Goal: Ask a question

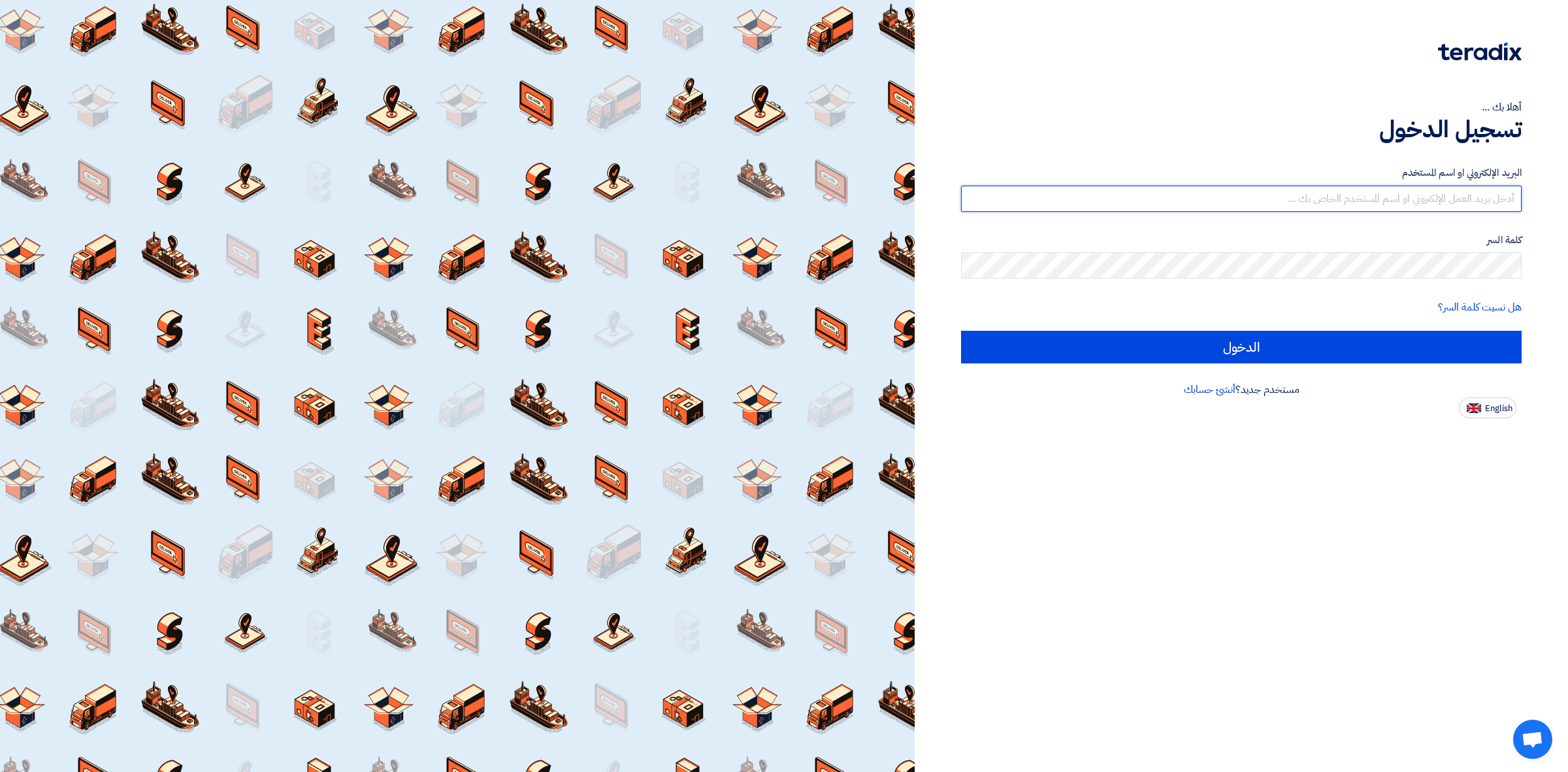
click at [1276, 206] on input "text" at bounding box center [1241, 198] width 561 height 26
drag, startPoint x: 1209, startPoint y: 186, endPoint x: 1567, endPoint y: 184, distance: 358.0
click at [1567, 184] on div "أهلا بك ... تسجيل الدخول البريد الإلكتروني او اسم المستخدم W كلمة السر هل نسيت …" at bounding box center [1241, 386] width 653 height 772
paste input "[EMAIL_ADDRESS][DOMAIN_NAME]"
type input "[EMAIL_ADDRESS][DOMAIN_NAME]"
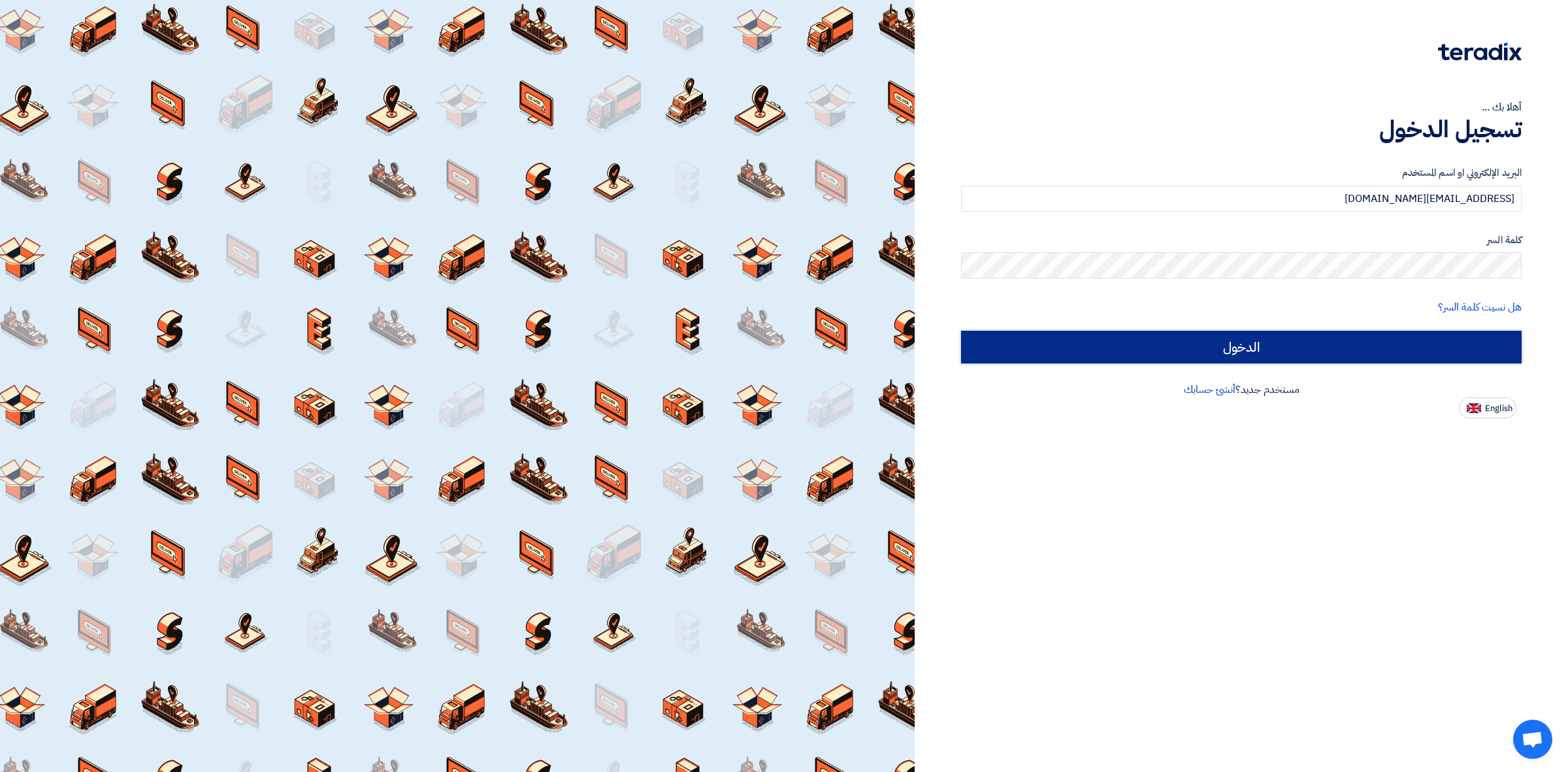
click at [1144, 334] on input "الدخول" at bounding box center [1241, 347] width 561 height 33
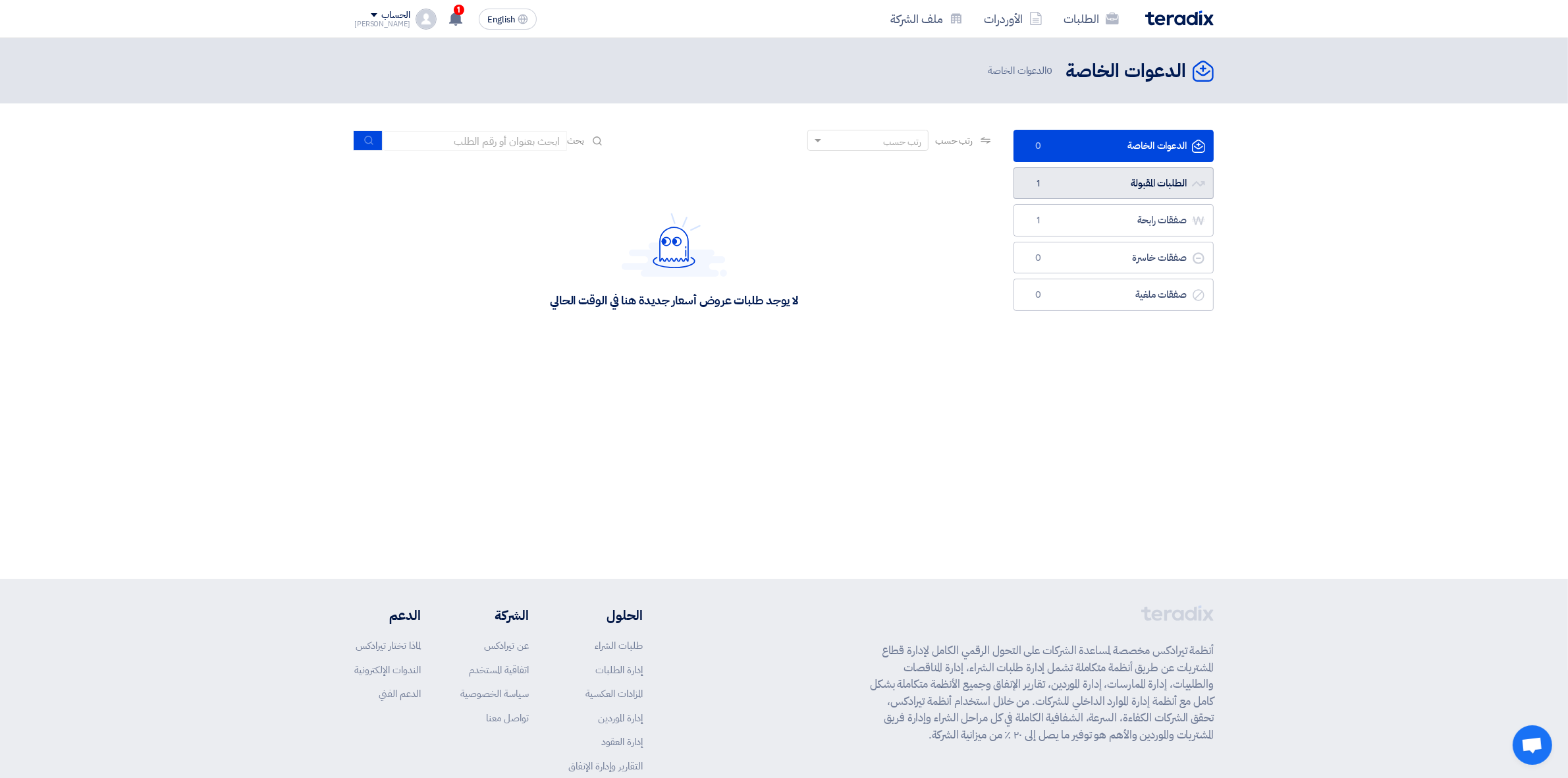
click at [1038, 195] on link "الطلبات المقبولة الطلبات المقبولة 1" at bounding box center [1113, 183] width 200 height 32
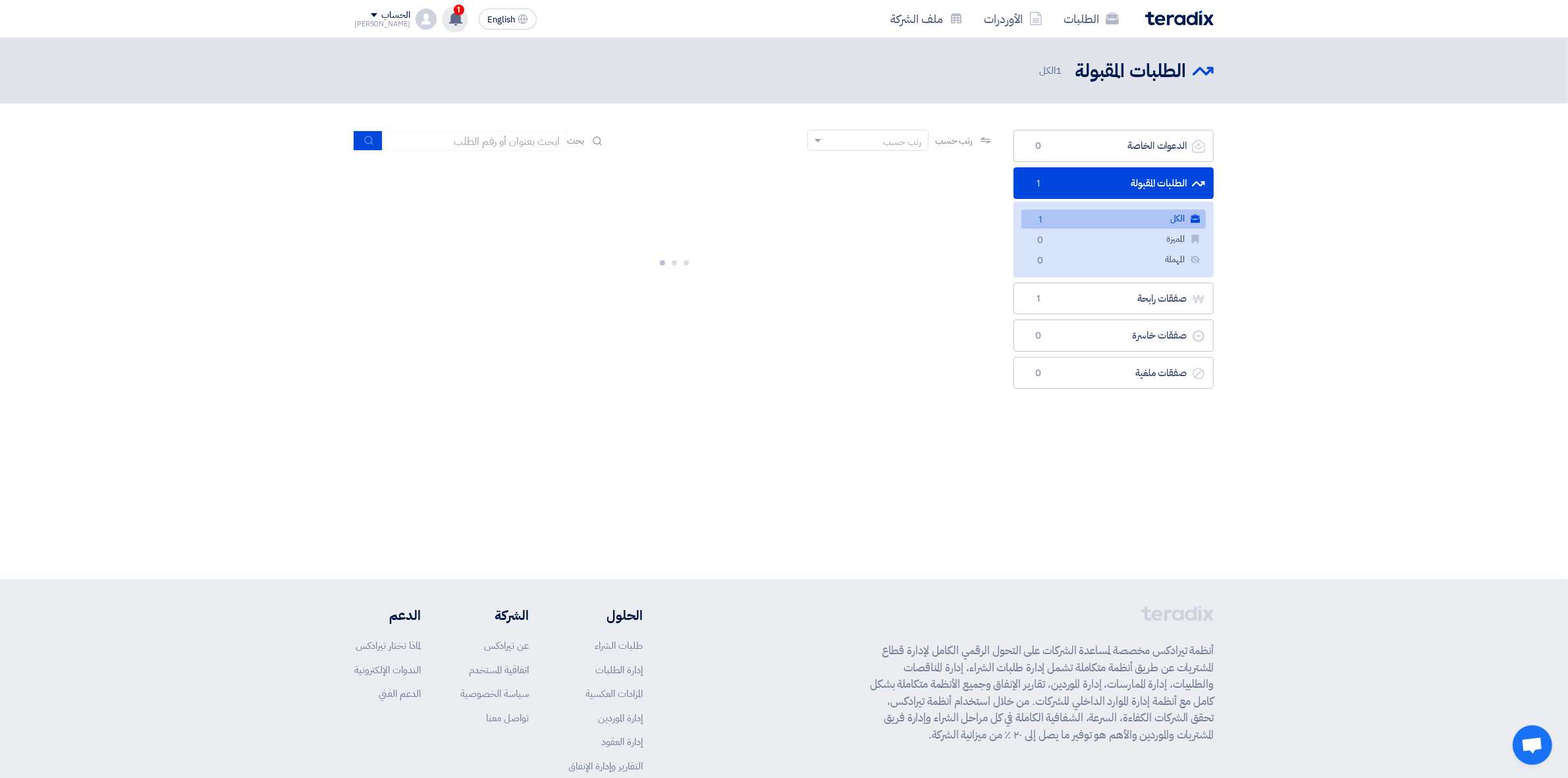
click at [449, 15] on use at bounding box center [456, 19] width 13 height 15
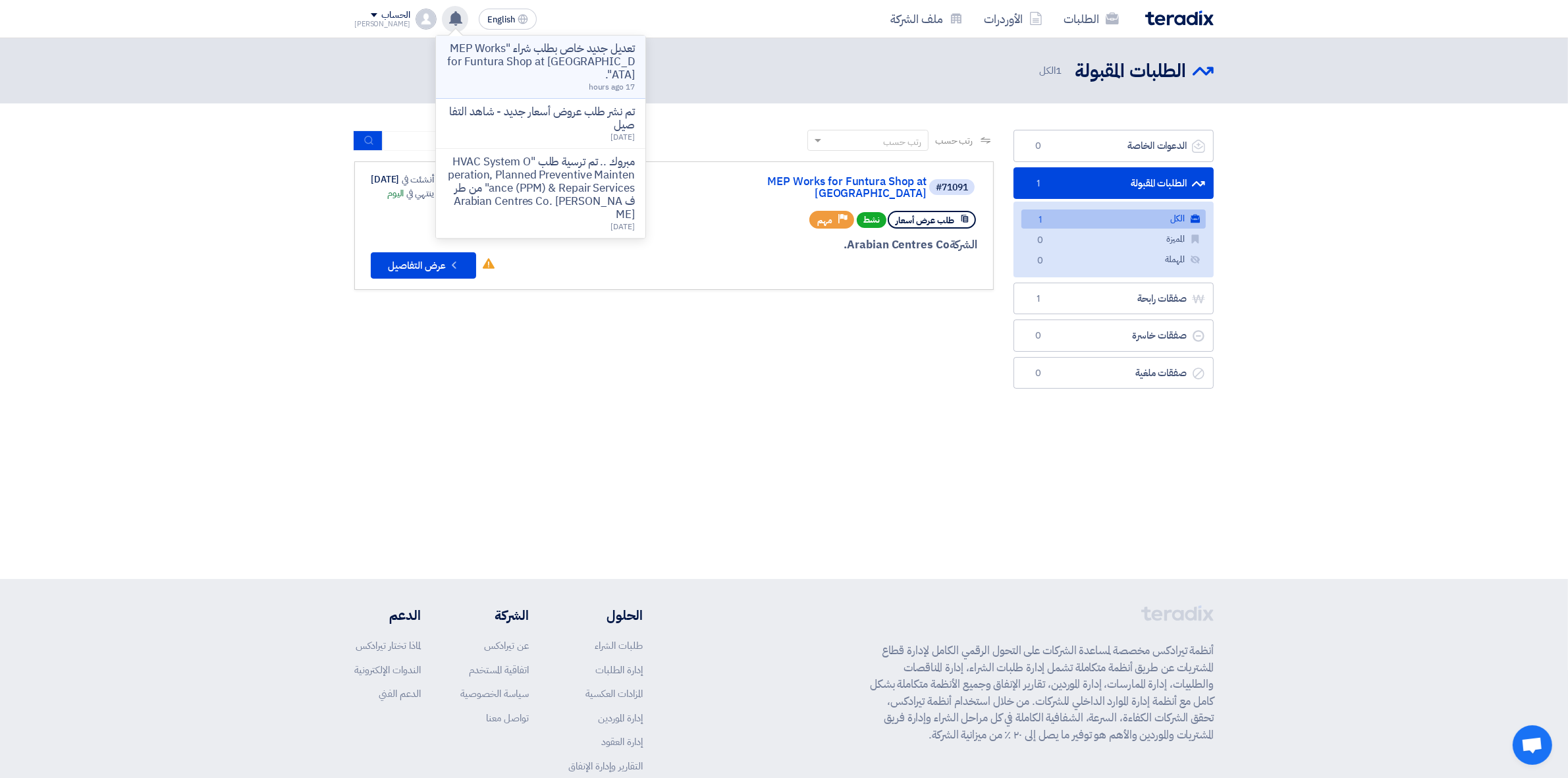
click at [489, 71] on p "تعديل جديد خاص بطلب شراء "MEP Works for Funtura Shop at [GEOGRAPHIC_DATA]"." at bounding box center [540, 62] width 188 height 40
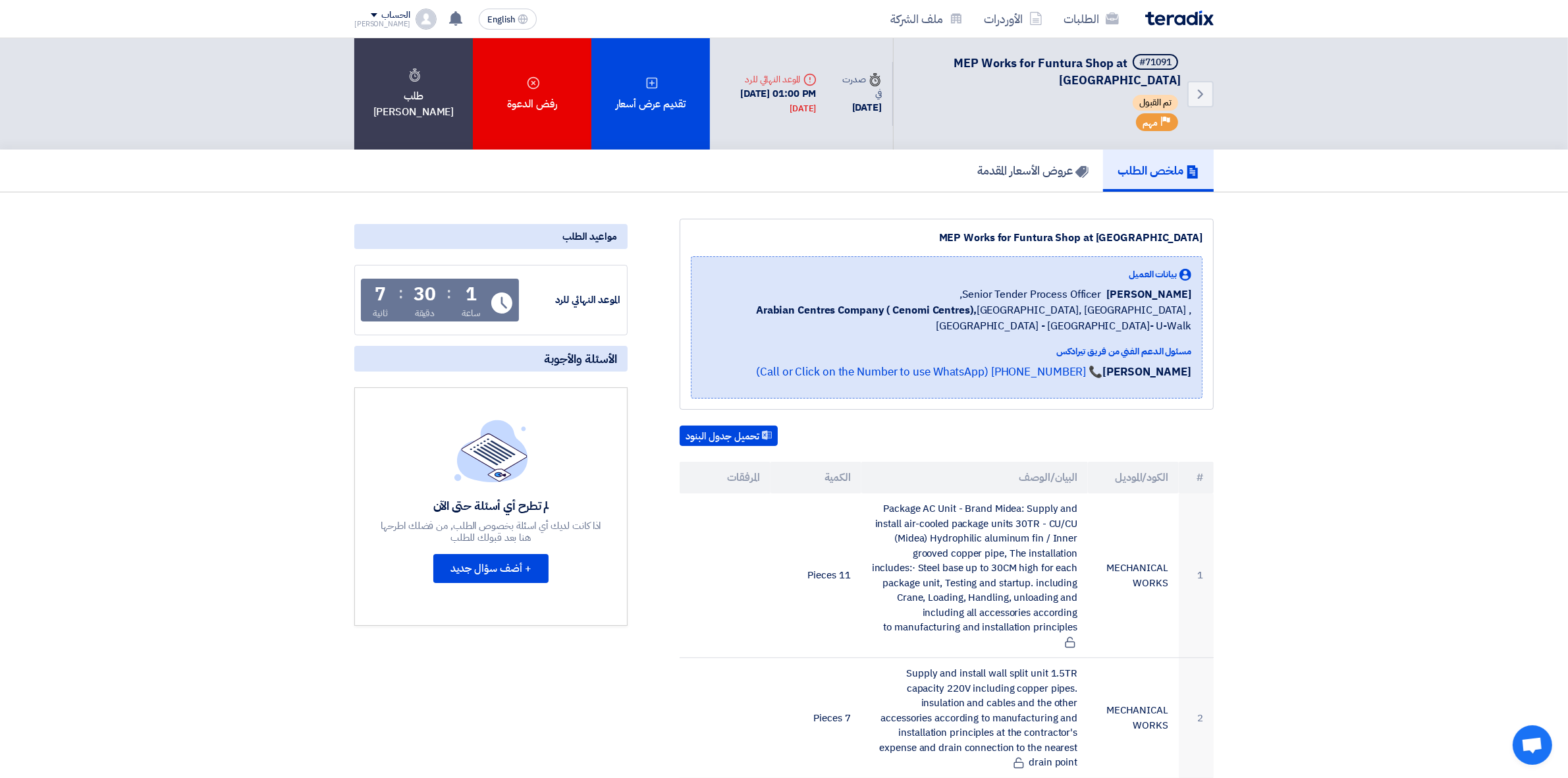
drag, startPoint x: 475, startPoint y: 297, endPoint x: 384, endPoint y: 313, distance: 92.4
click at [384, 313] on div "1 ساعة : 30 دقيقة : 7 ثانية" at bounding box center [426, 302] width 119 height 35
click at [450, 103] on div "طلب [PERSON_NAME]" at bounding box center [413, 94] width 119 height 111
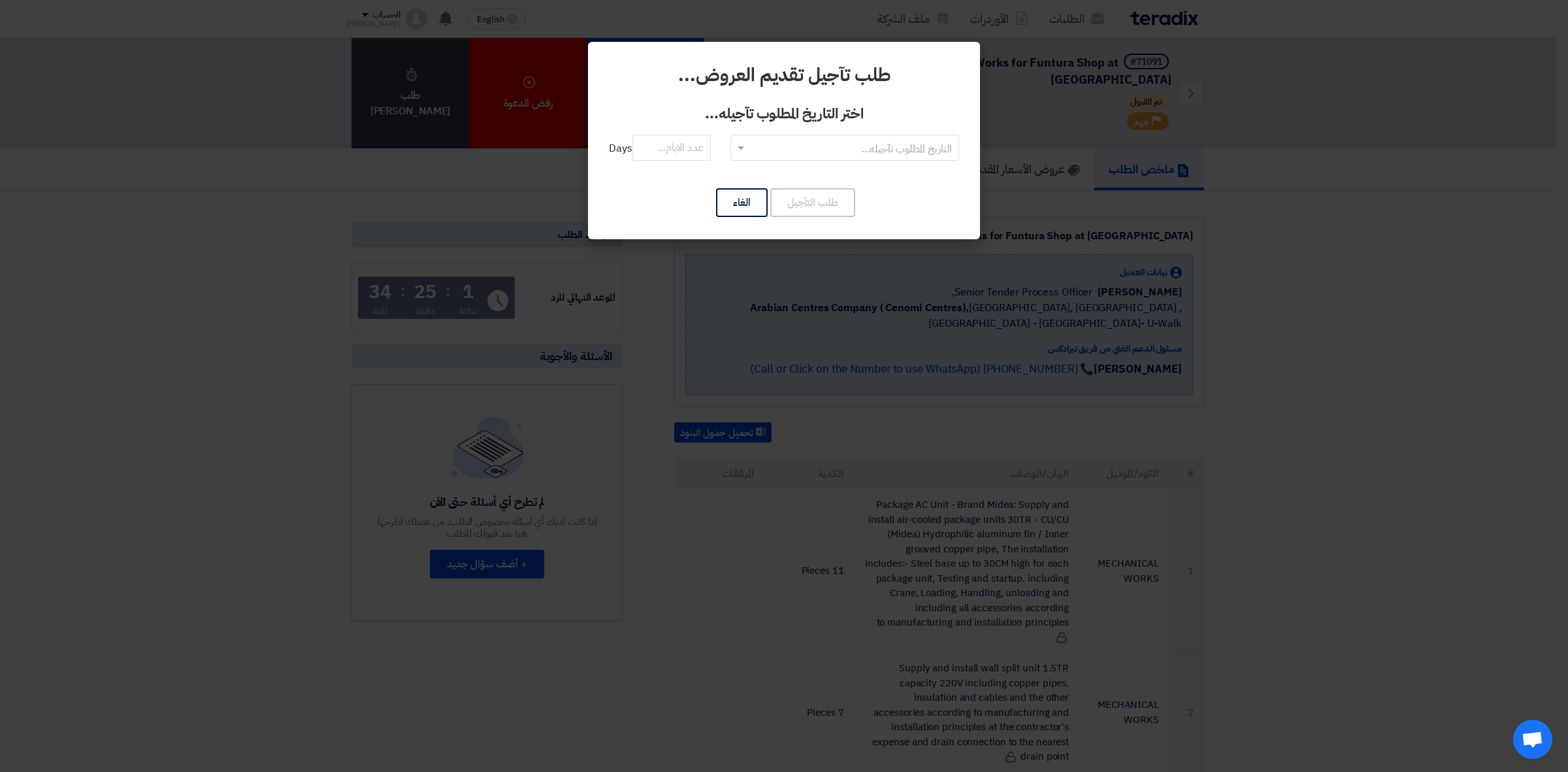
click at [824, 152] on input "text" at bounding box center [852, 148] width 202 height 21
click at [669, 150] on input "number" at bounding box center [672, 147] width 78 height 26
click at [779, 144] on input "text" at bounding box center [852, 148] width 202 height 21
click at [691, 144] on input "number" at bounding box center [672, 147] width 78 height 26
type input "2"
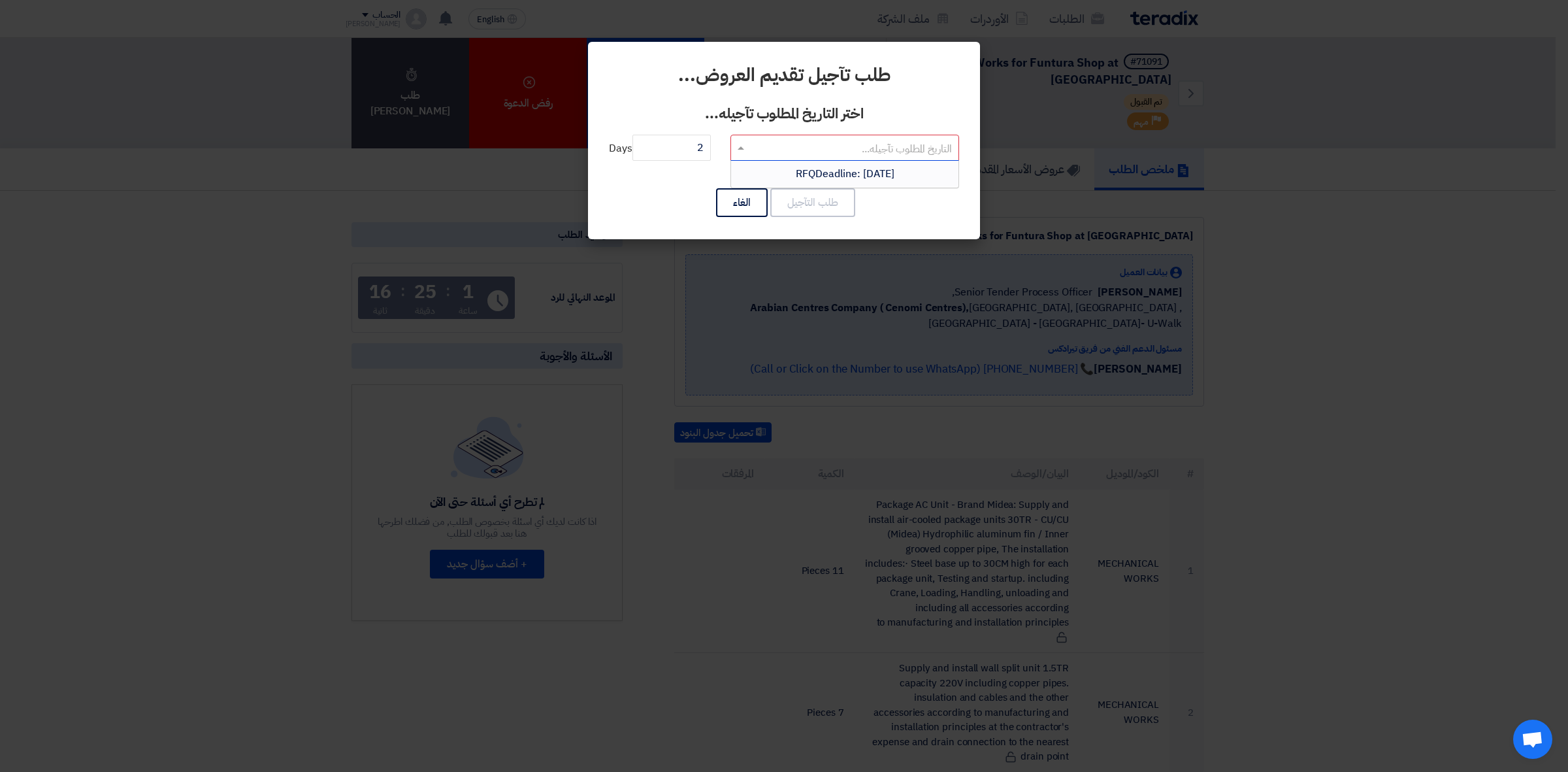
click at [833, 144] on input "text" at bounding box center [852, 148] width 202 height 21
drag, startPoint x: 681, startPoint y: 150, endPoint x: 772, endPoint y: 151, distance: 91.0
click at [772, 151] on div "التاريخ المطلوب تآجيله... 2 Days" at bounding box center [784, 155] width 350 height 42
click at [768, 140] on input "text" at bounding box center [852, 148] width 202 height 21
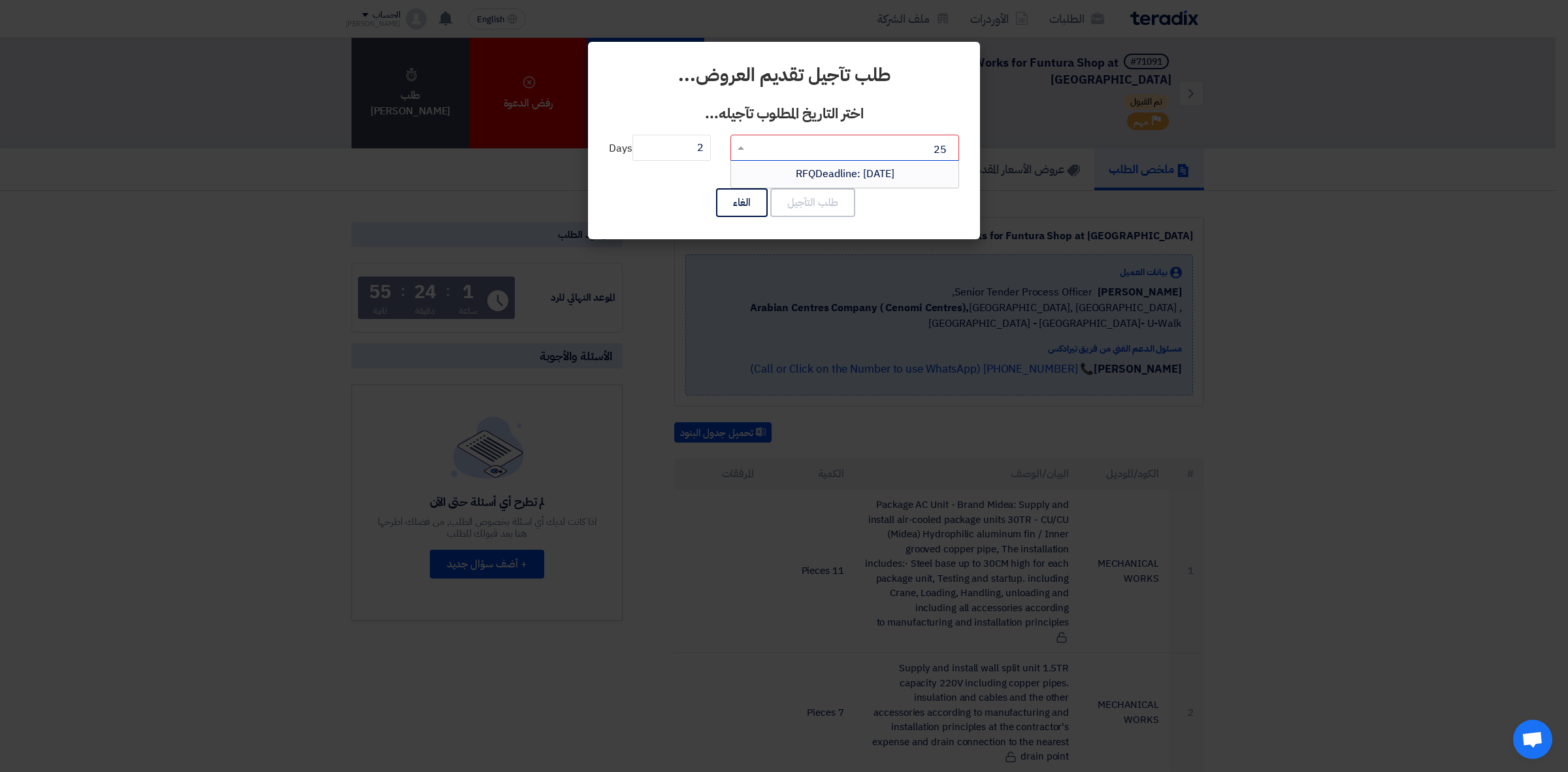
type input "2"
type input "[DATE]"
drag, startPoint x: 696, startPoint y: 151, endPoint x: 712, endPoint y: 144, distance: 17.5
click at [711, 144] on input "2" at bounding box center [672, 147] width 78 height 26
click at [675, 204] on div "طلب التآجيل الغاء" at bounding box center [784, 202] width 350 height 31
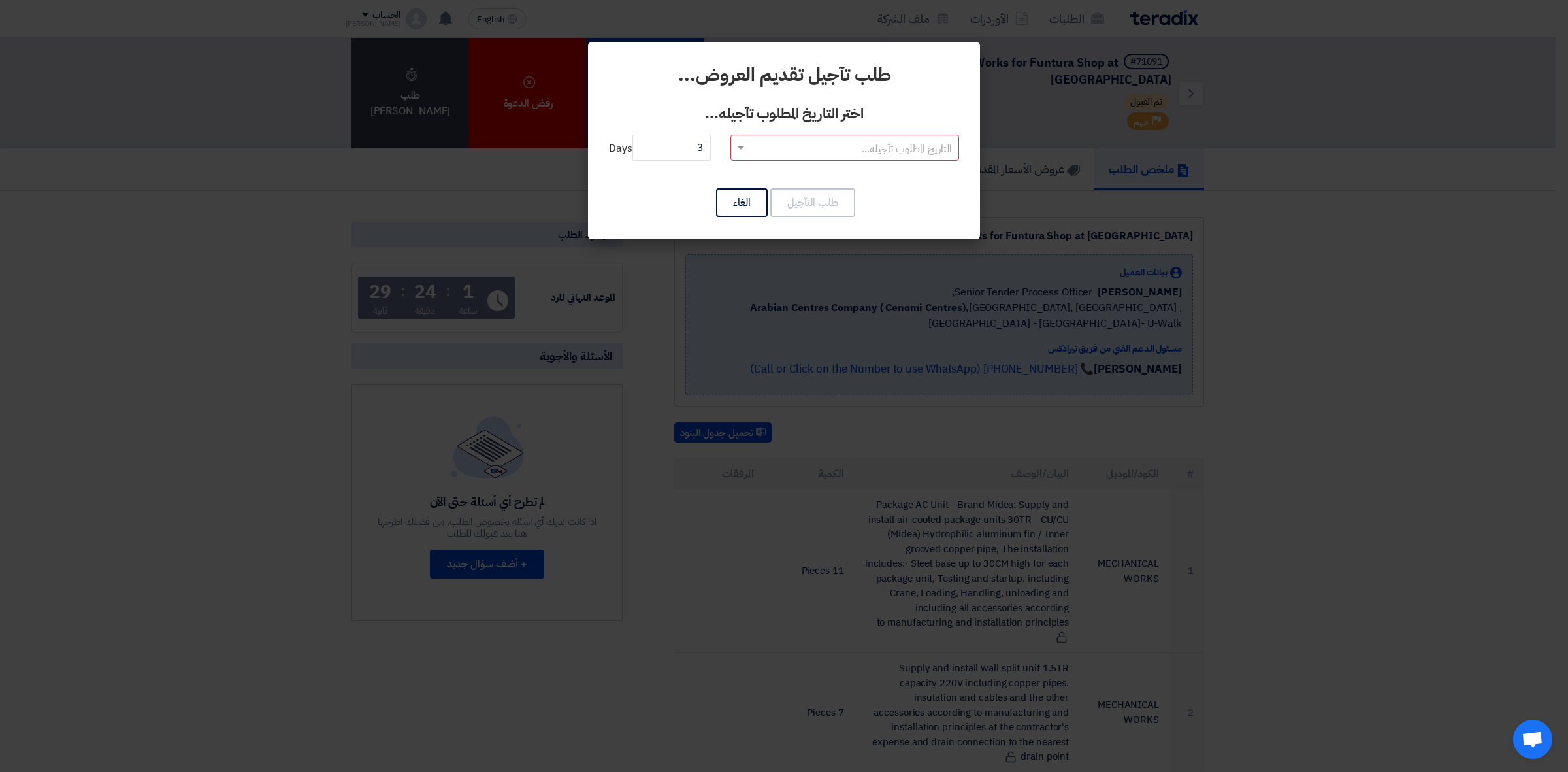
click at [837, 147] on input "text" at bounding box center [852, 148] width 202 height 21
click at [834, 168] on span "RFQDeadline: [DATE]" at bounding box center [845, 174] width 98 height 16
click at [865, 148] on input "text" at bounding box center [852, 148] width 202 height 21
click at [795, 170] on span "RFQDeadline: [DATE]" at bounding box center [845, 174] width 100 height 16
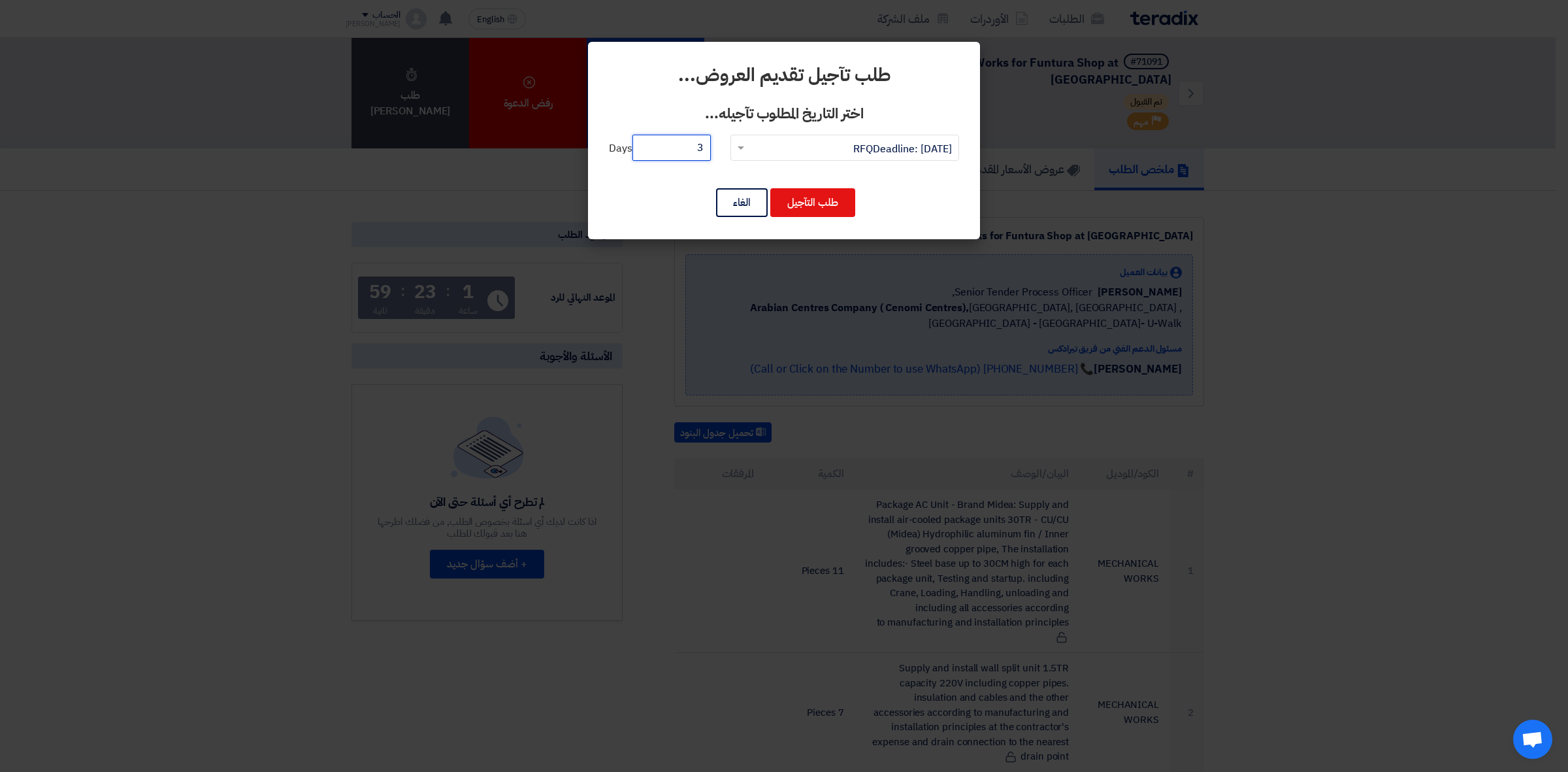
drag, startPoint x: 686, startPoint y: 144, endPoint x: 730, endPoint y: 152, distance: 44.7
click at [730, 152] on div "التاريخ المطلوب تآجيله... × RFQDeadline: [DATE] × 3 Days" at bounding box center [784, 155] width 350 height 42
drag, startPoint x: 687, startPoint y: 149, endPoint x: 714, endPoint y: 142, distance: 27.9
click at [714, 142] on div "التاريخ المطلوب تآجيله... × RFQDeadline: [DATE] × 5 Days" at bounding box center [784, 155] width 350 height 42
type input "4"
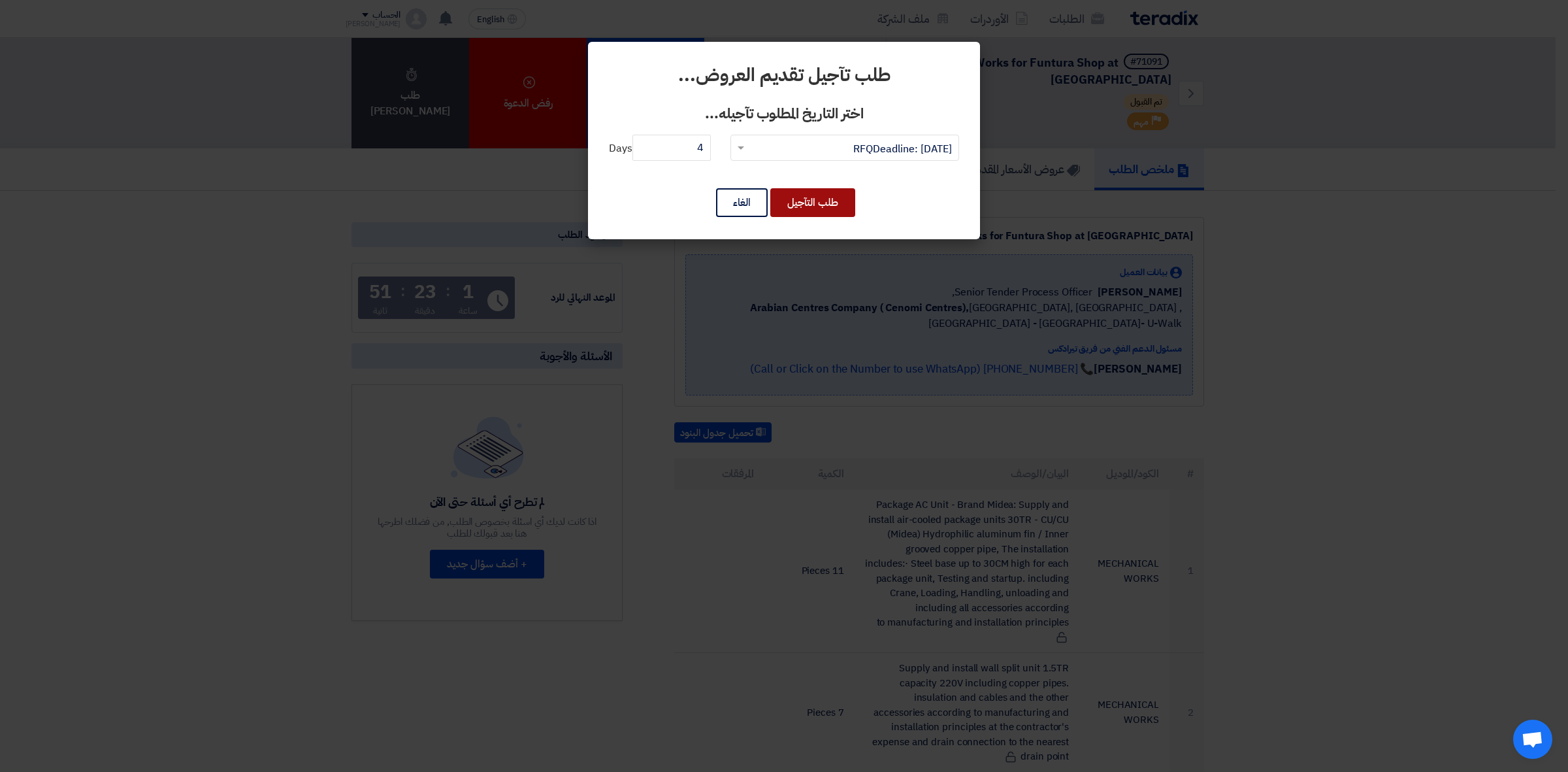
click at [819, 188] on button "طلب التآجيل" at bounding box center [813, 202] width 85 height 29
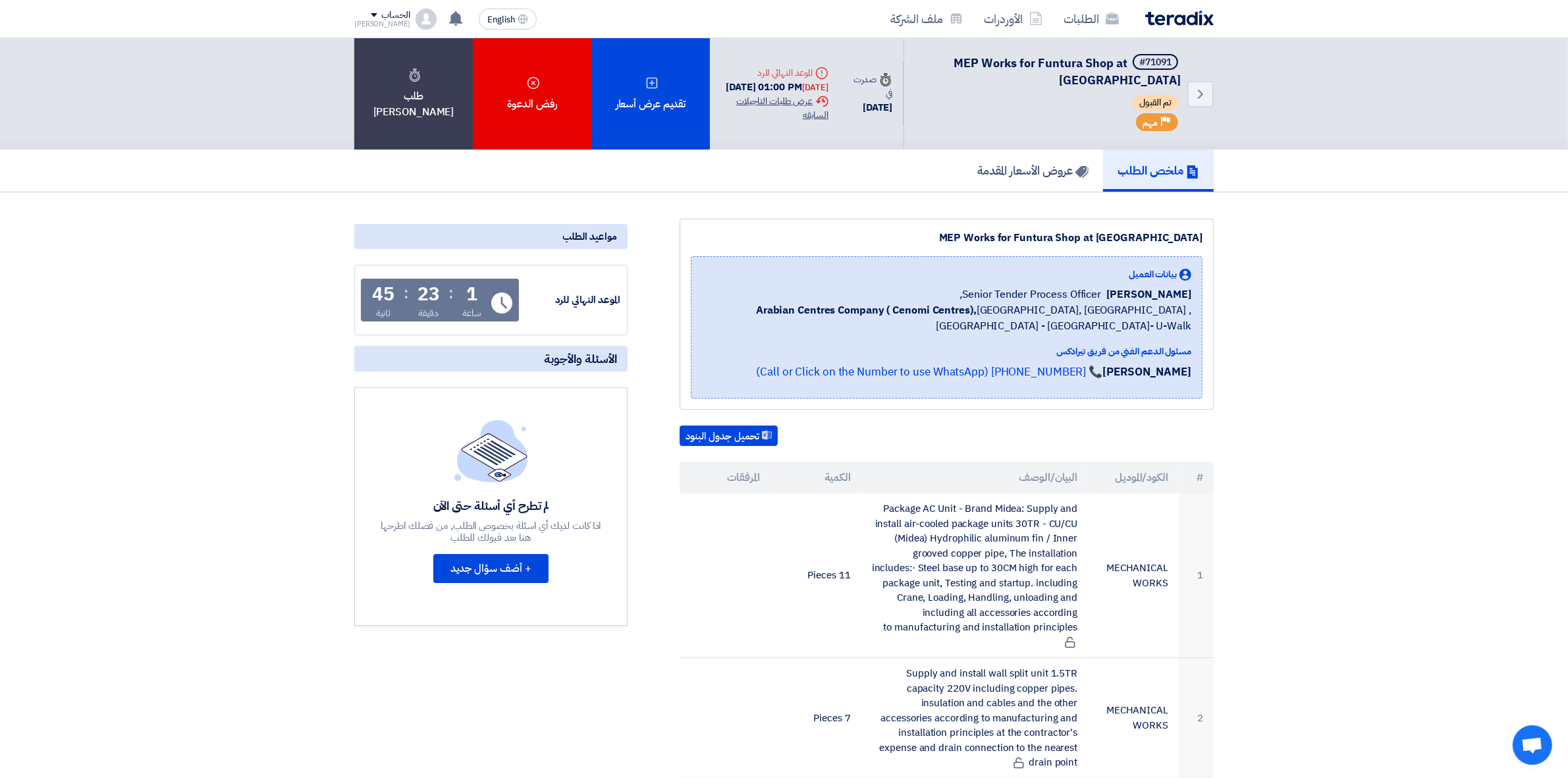
click at [819, 122] on div "Extension History عرض طلبات التاجيلات السابقه" at bounding box center [774, 107] width 108 height 27
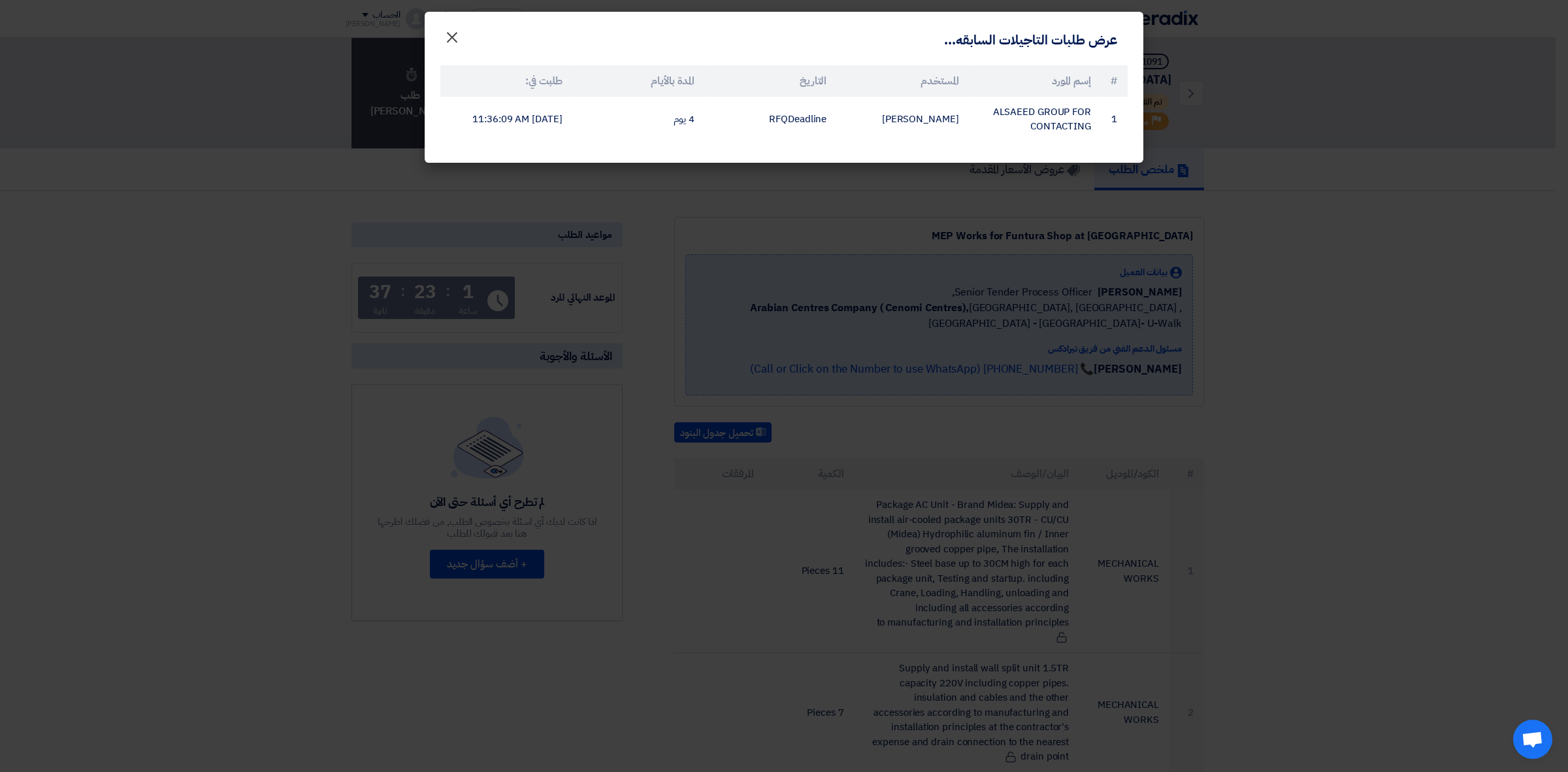
click at [468, 40] on button "×" at bounding box center [452, 33] width 37 height 26
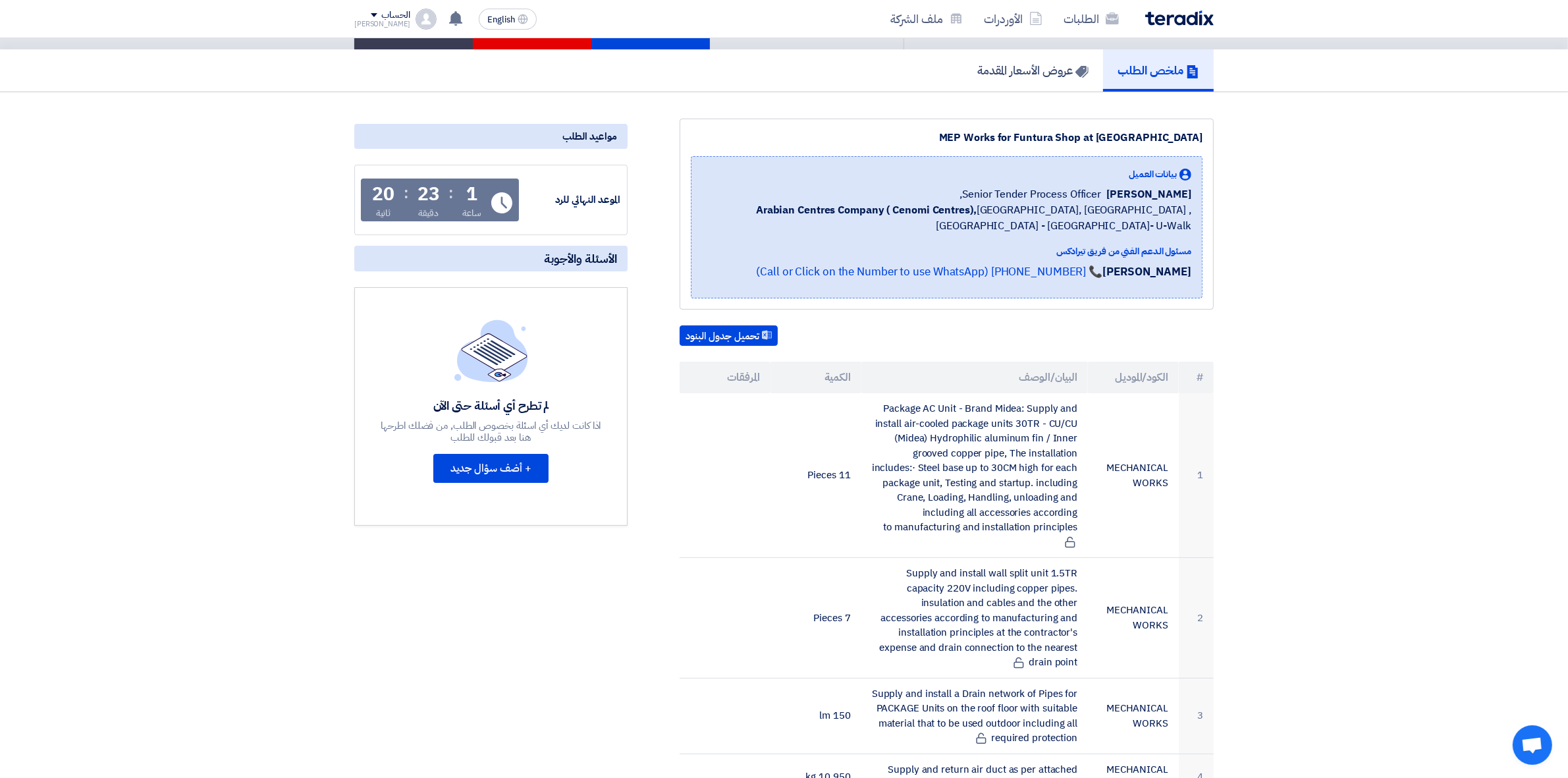
scroll to position [165, 0]
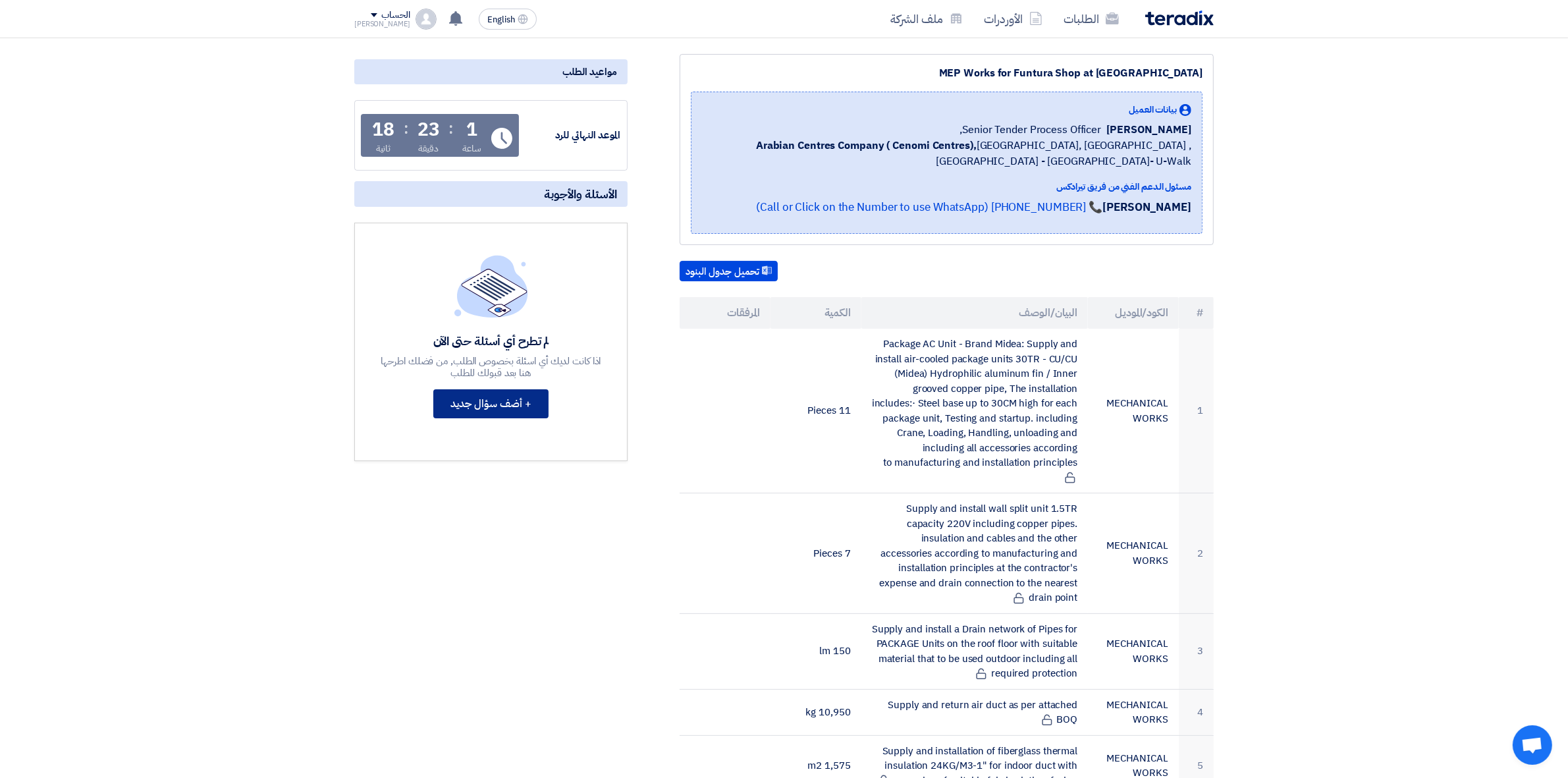
click at [452, 393] on button "+ أضف سؤال جديد" at bounding box center [491, 403] width 115 height 29
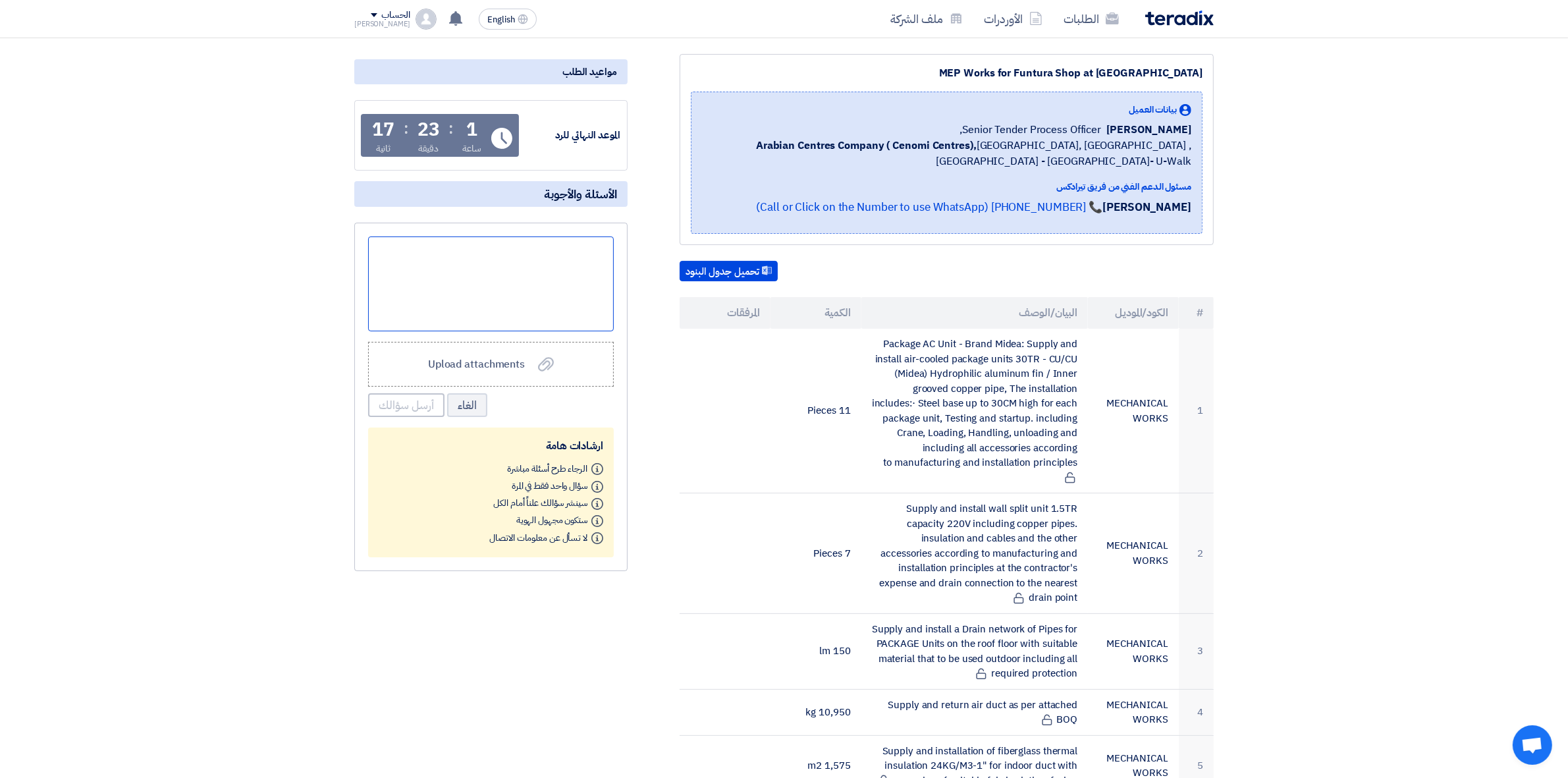
click at [478, 321] on div at bounding box center [491, 284] width 245 height 95
paste div
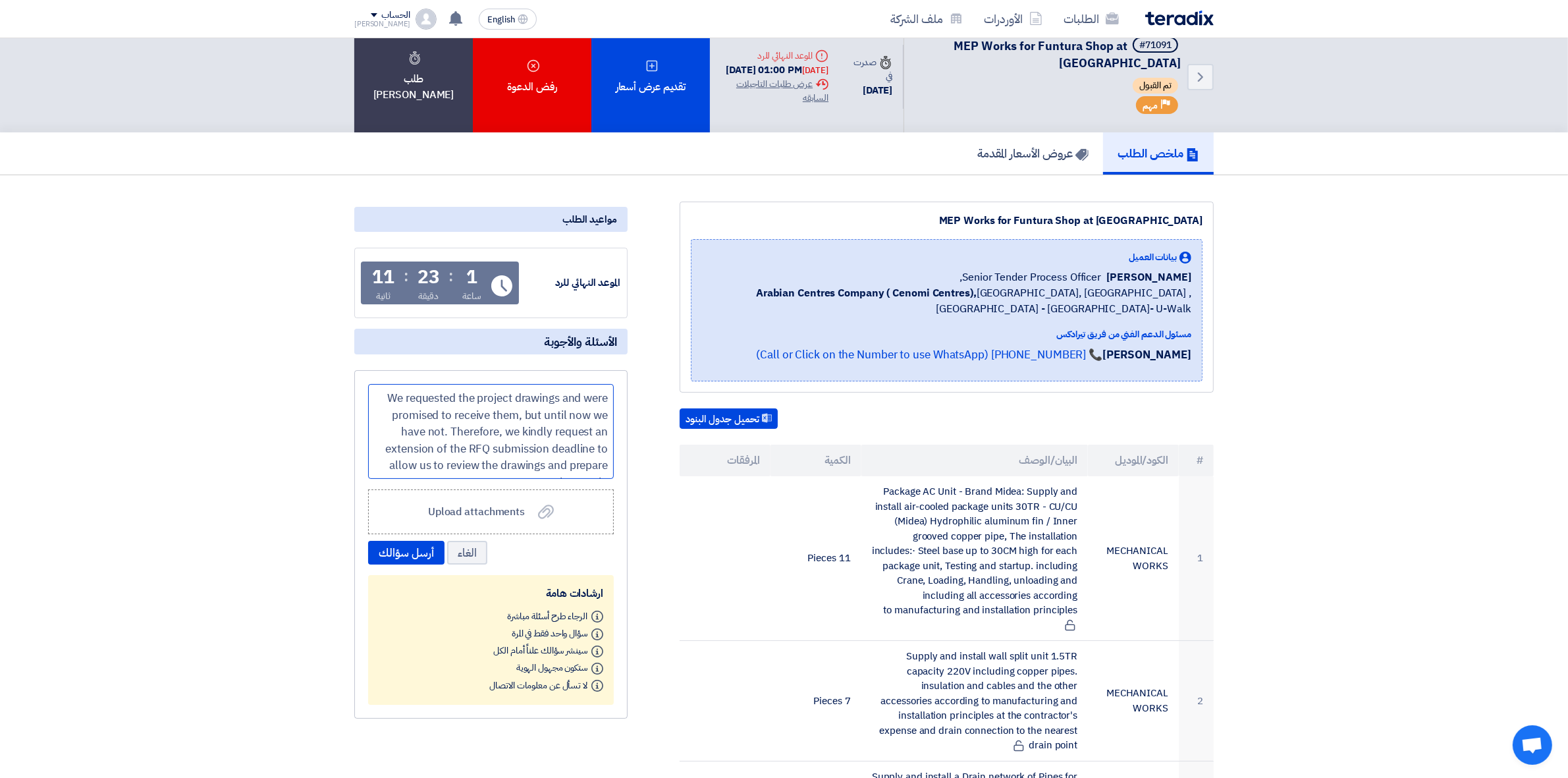
scroll to position [0, 0]
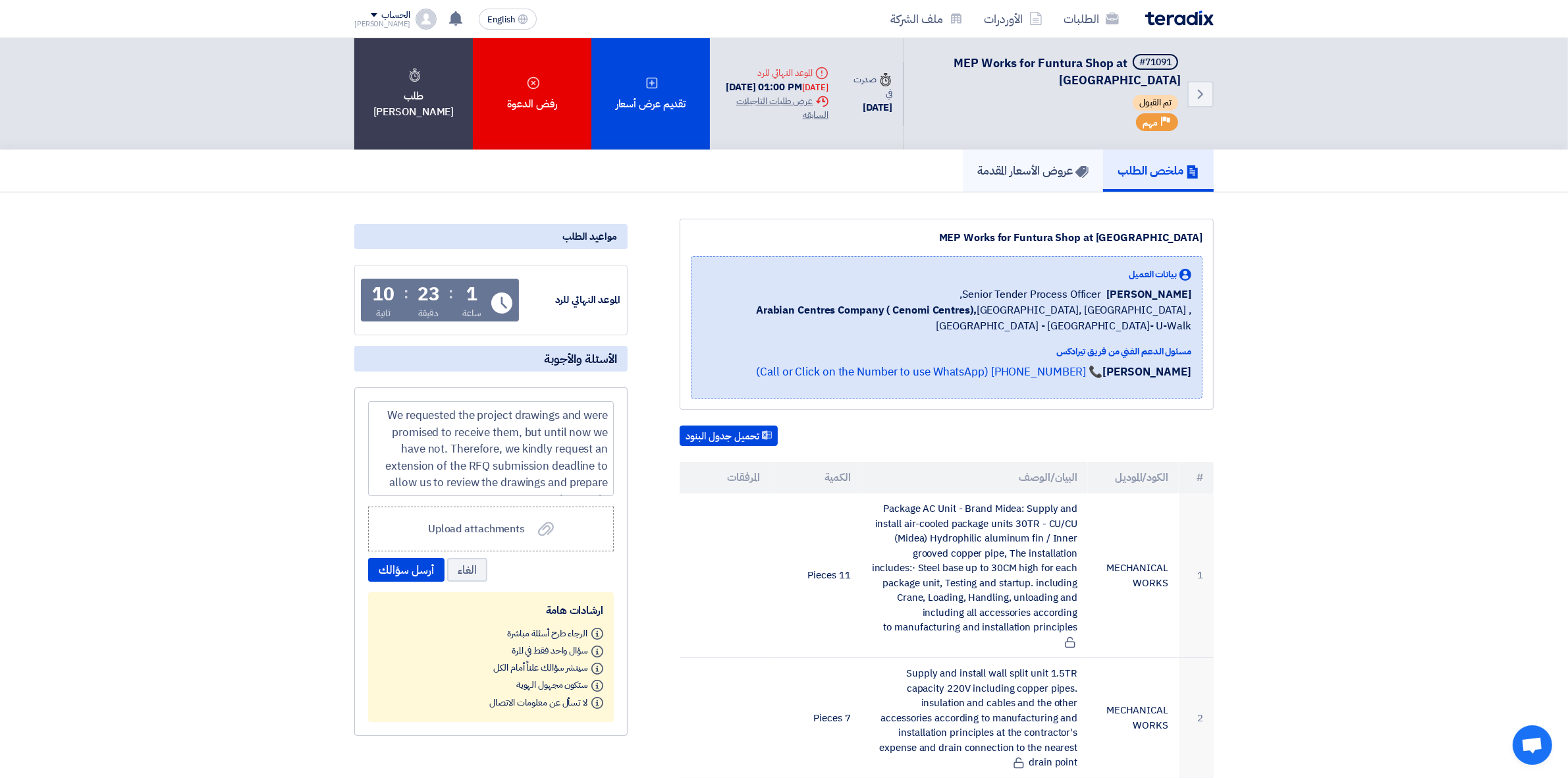
click at [996, 182] on link "عروض الأسعار المقدمة" at bounding box center [1032, 170] width 140 height 42
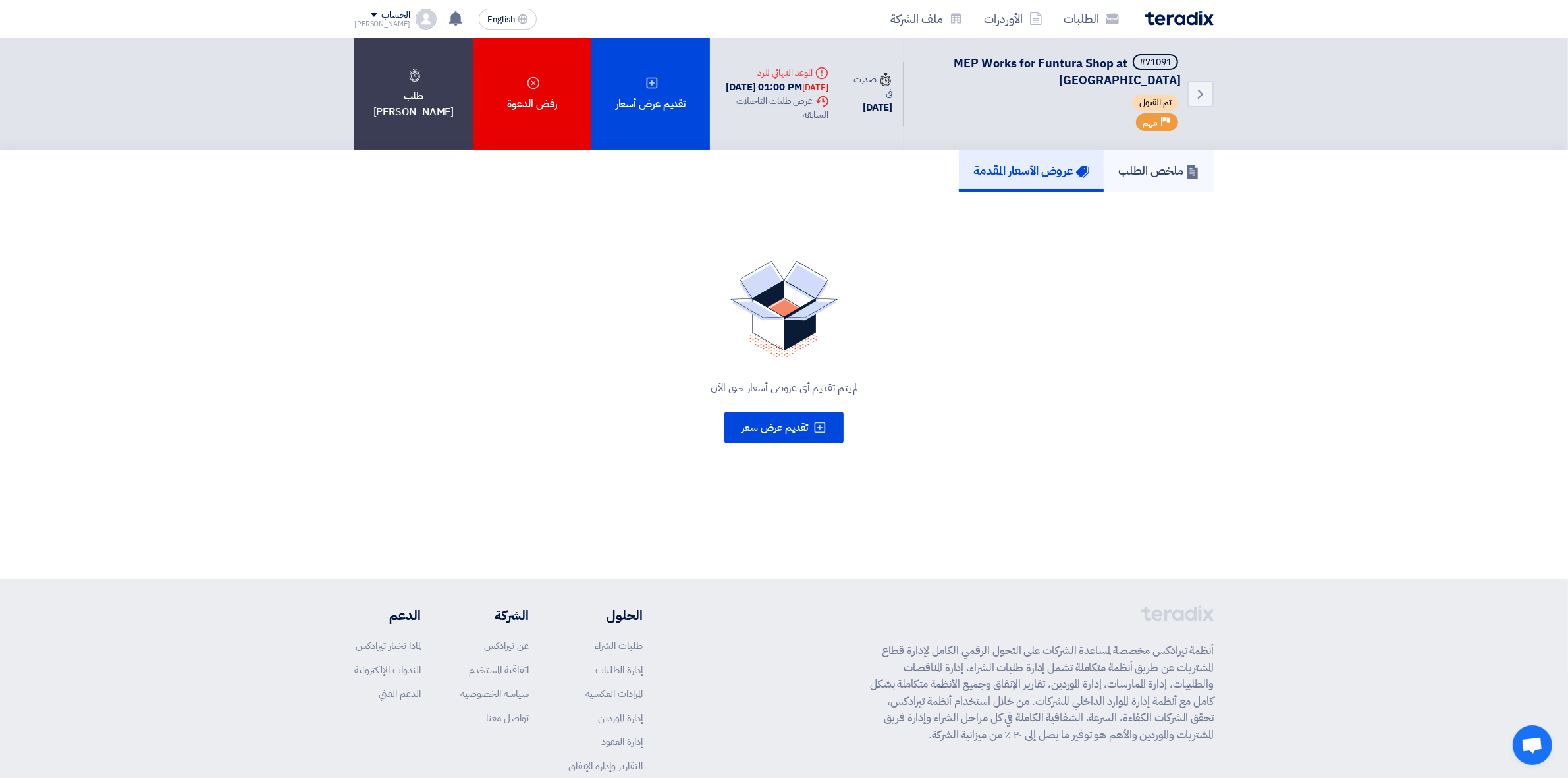
click at [1142, 176] on link "ملخص الطلب" at bounding box center [1158, 170] width 110 height 42
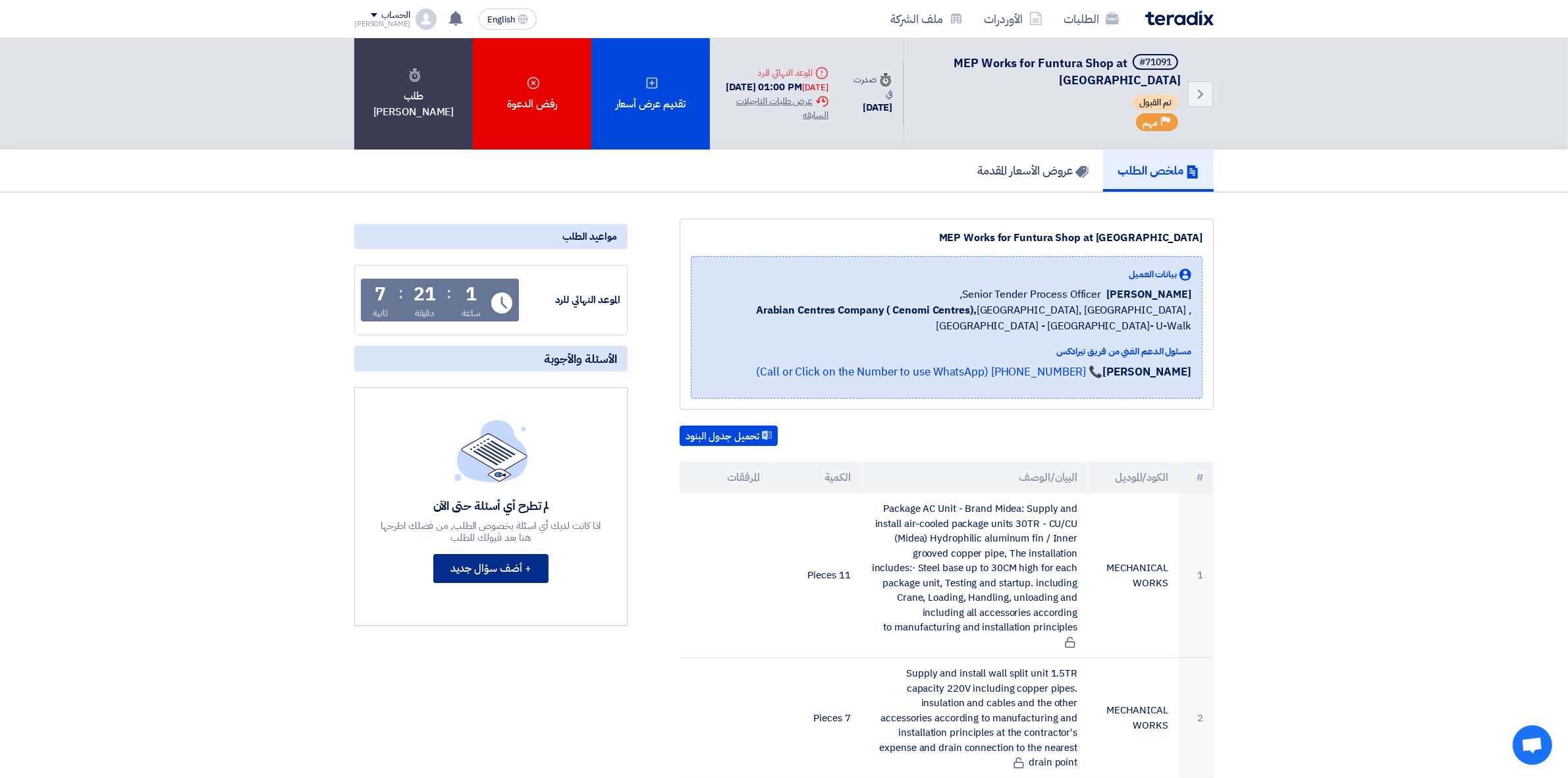
click at [535, 571] on button "+ أضف سؤال جديد" at bounding box center [491, 568] width 115 height 29
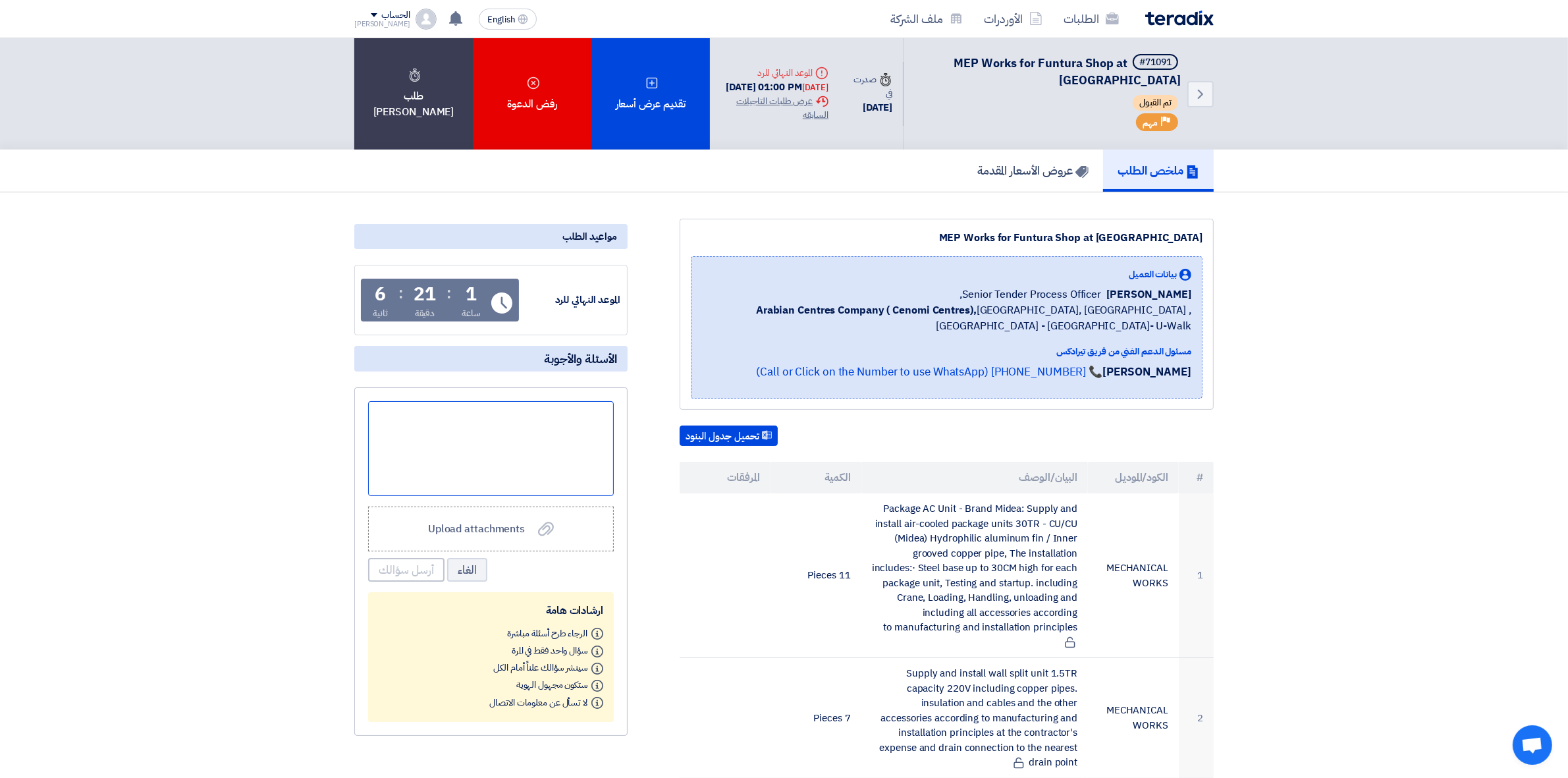
click at [426, 453] on div at bounding box center [491, 448] width 245 height 95
paste div
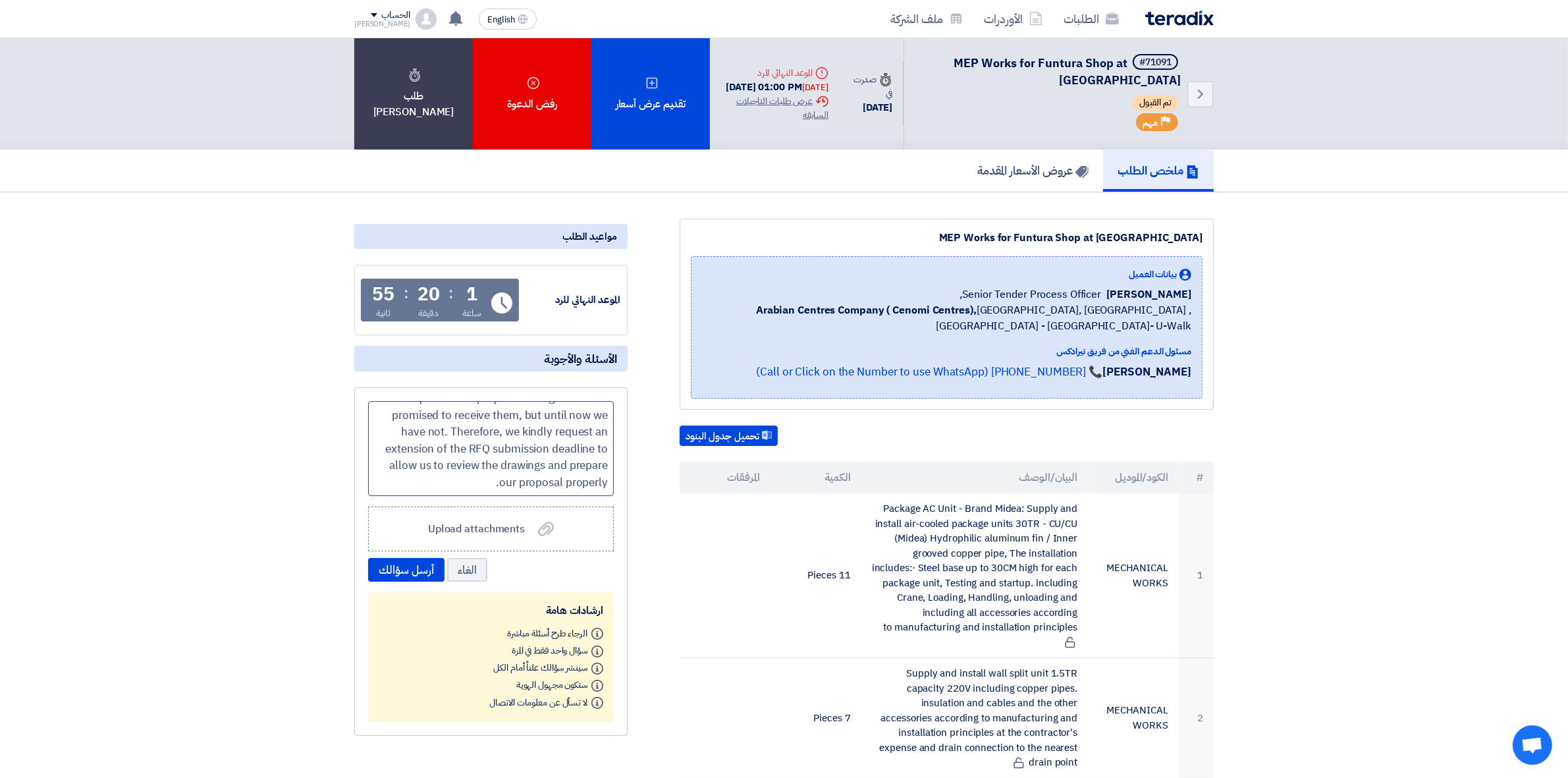
scroll to position [18, 0]
click at [436, 482] on div "We requested the project drawings and were promised to receive them, but until …" at bounding box center [491, 448] width 245 height 95
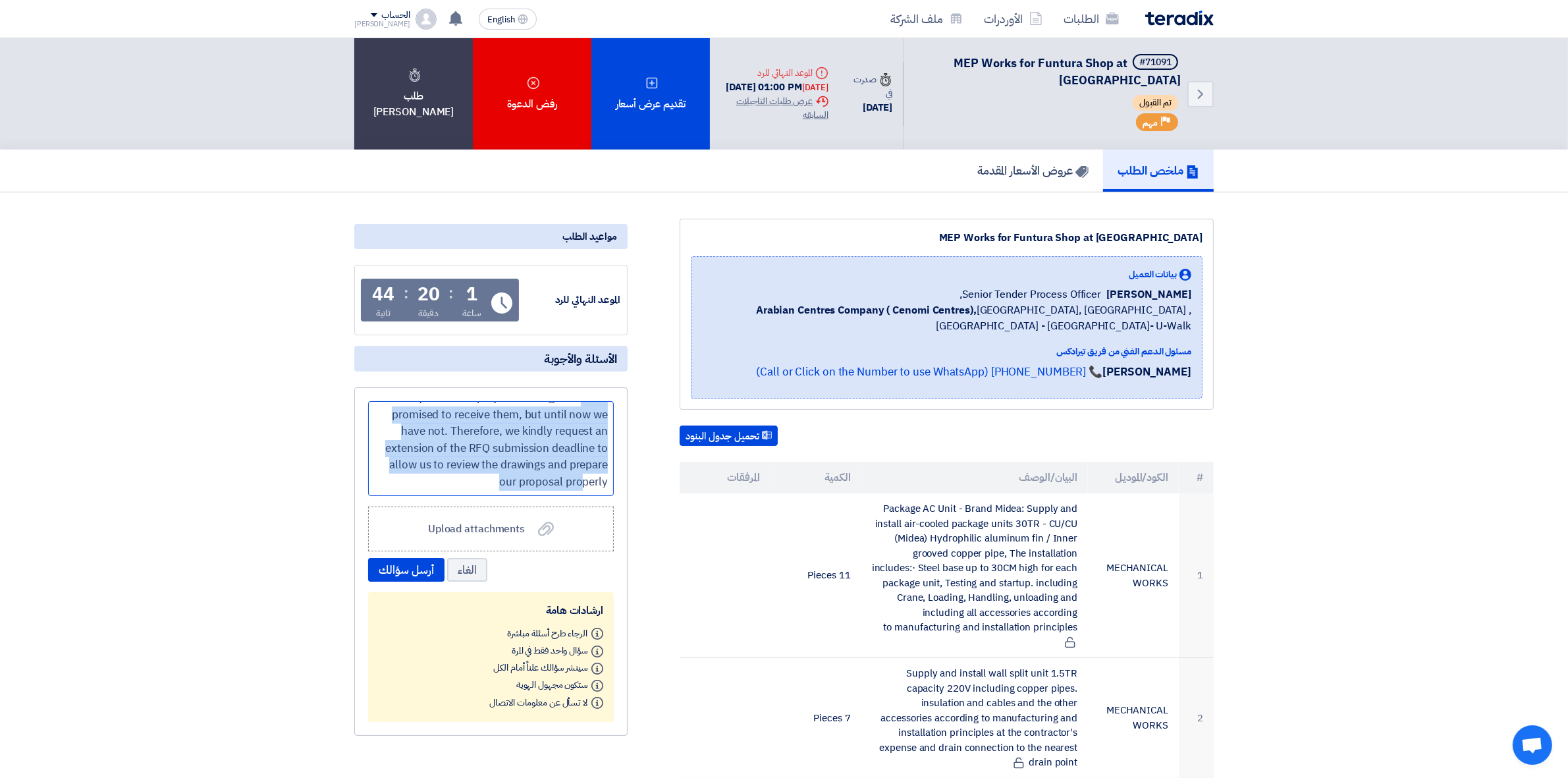
drag, startPoint x: 402, startPoint y: 410, endPoint x: 583, endPoint y: 483, distance: 195.2
click at [583, 483] on div "We requested the project drawings and were promised to receive them, but until …" at bounding box center [491, 448] width 245 height 95
click at [459, 446] on div "We requested the project drawings and were promised to receive them, but until …" at bounding box center [491, 448] width 245 height 95
drag, startPoint x: 601, startPoint y: 476, endPoint x: 410, endPoint y: 406, distance: 203.4
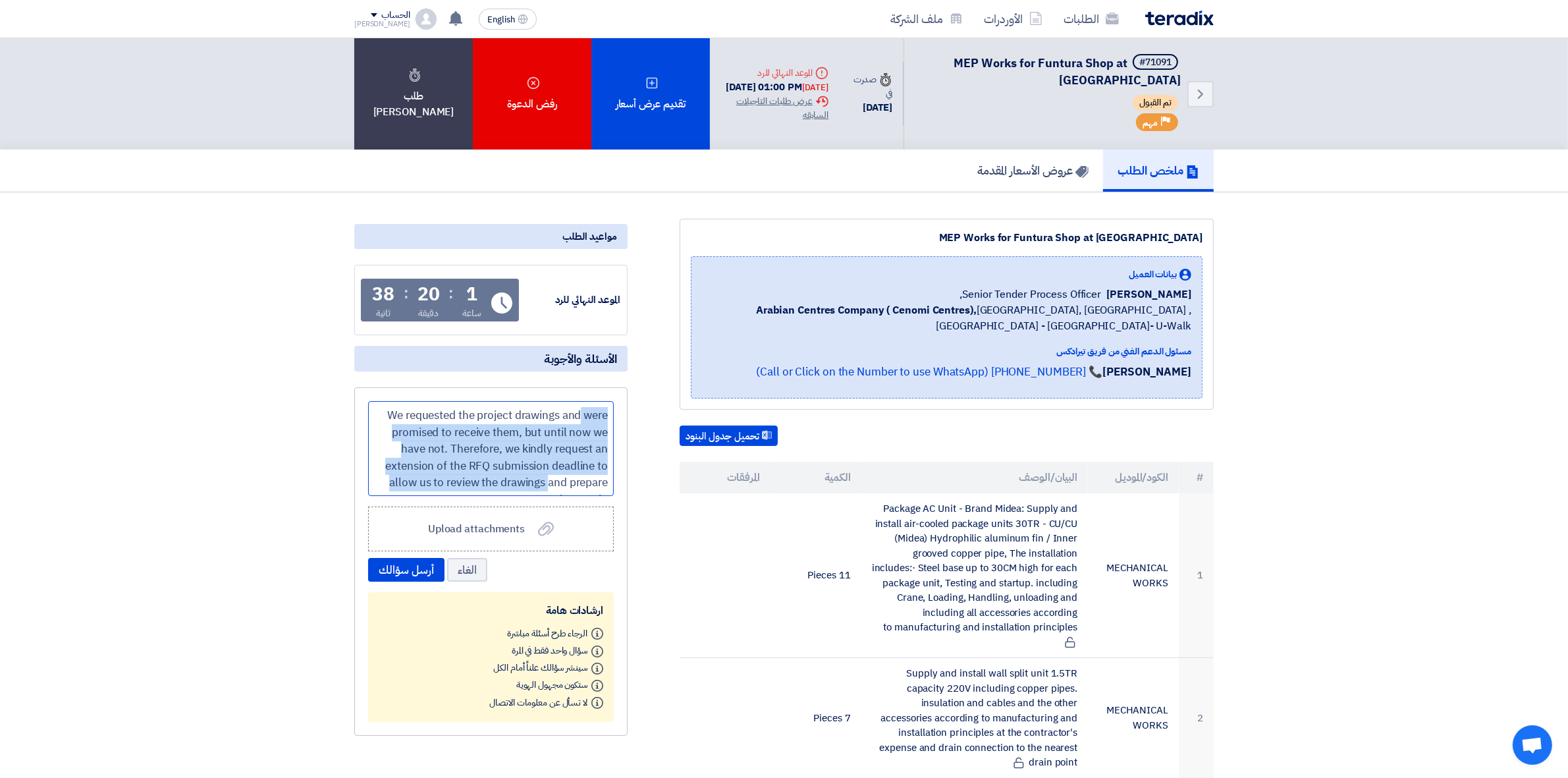
click at [410, 406] on div "We requested the project drawings and were promised to receive them, but until …" at bounding box center [491, 448] width 245 height 95
click at [525, 431] on div "We requested the project drawings and were promised to receive them, but until …" at bounding box center [491, 448] width 245 height 95
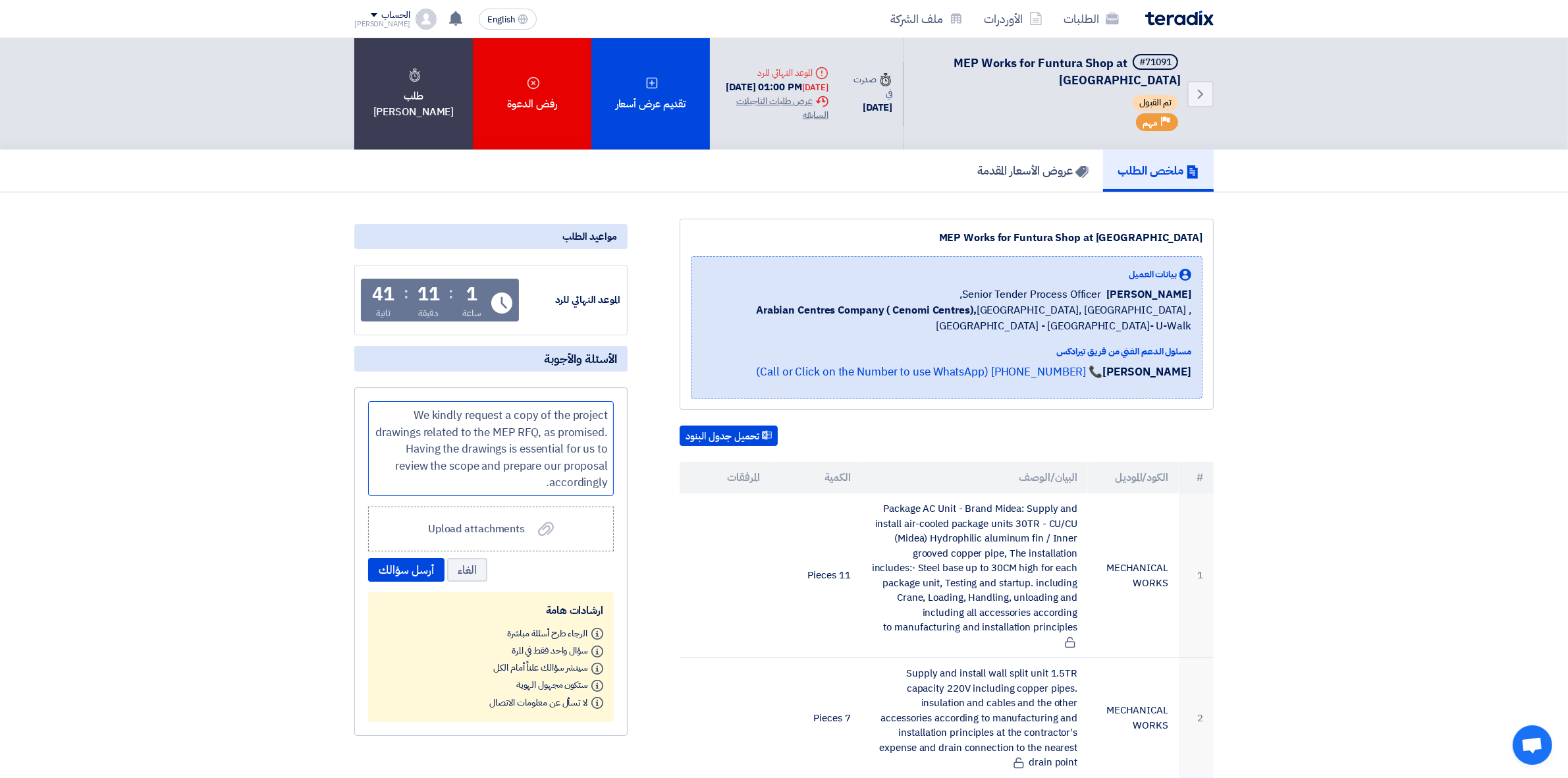
click at [426, 430] on div "We kindly request a copy of the project drawings related to the MEP RFQ, as pro…" at bounding box center [491, 448] width 245 height 95
drag, startPoint x: 498, startPoint y: 481, endPoint x: 535, endPoint y: 482, distance: 37.0
click at [535, 482] on div "We kindly request a copy of the project drawings related to the MEP RFQ, as pro…" at bounding box center [491, 448] width 245 height 95
drag, startPoint x: 542, startPoint y: 485, endPoint x: 629, endPoint y: 482, distance: 87.1
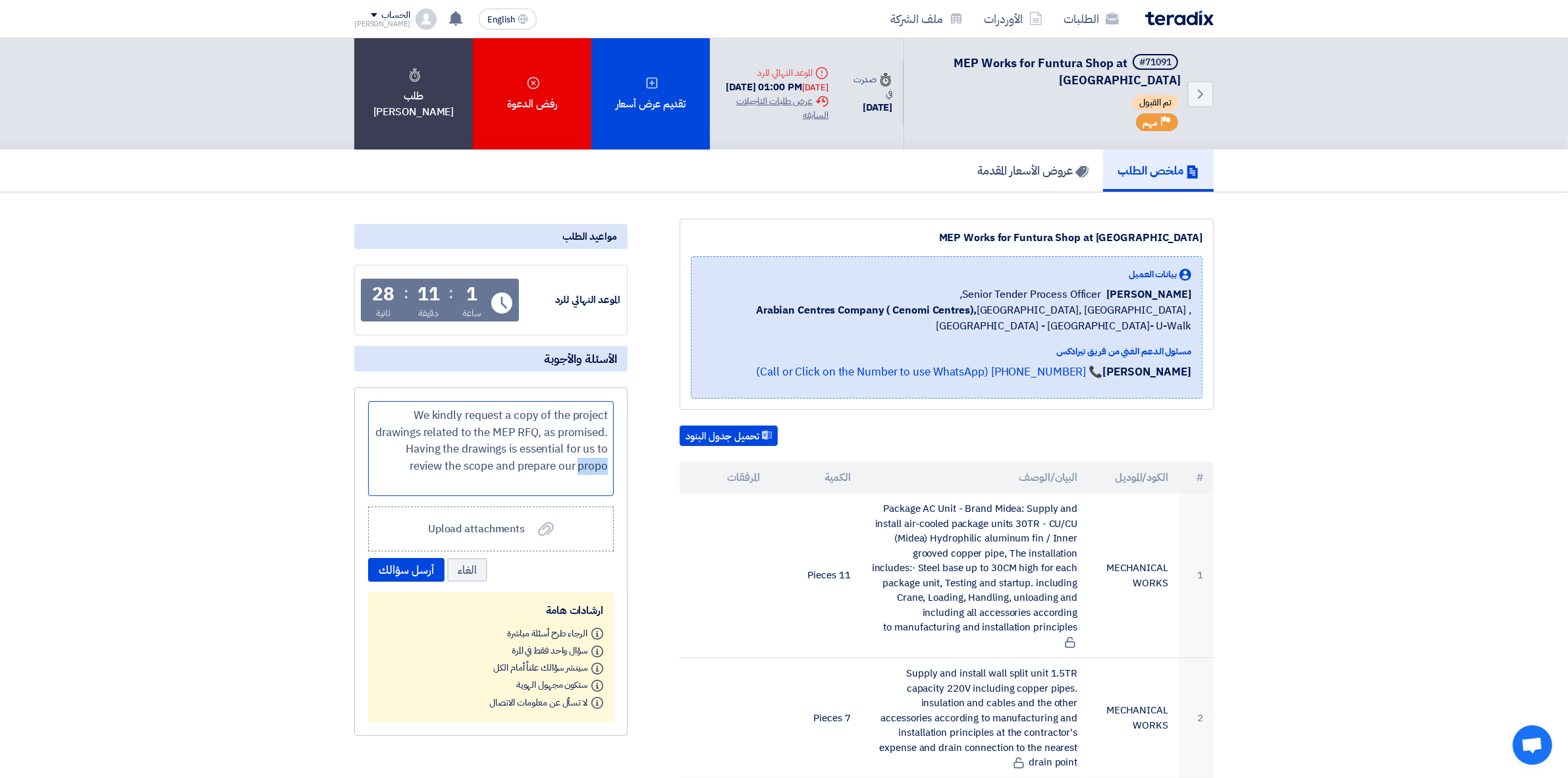
click at [405, 568] on button "أرسل سؤالك" at bounding box center [406, 569] width 76 height 23
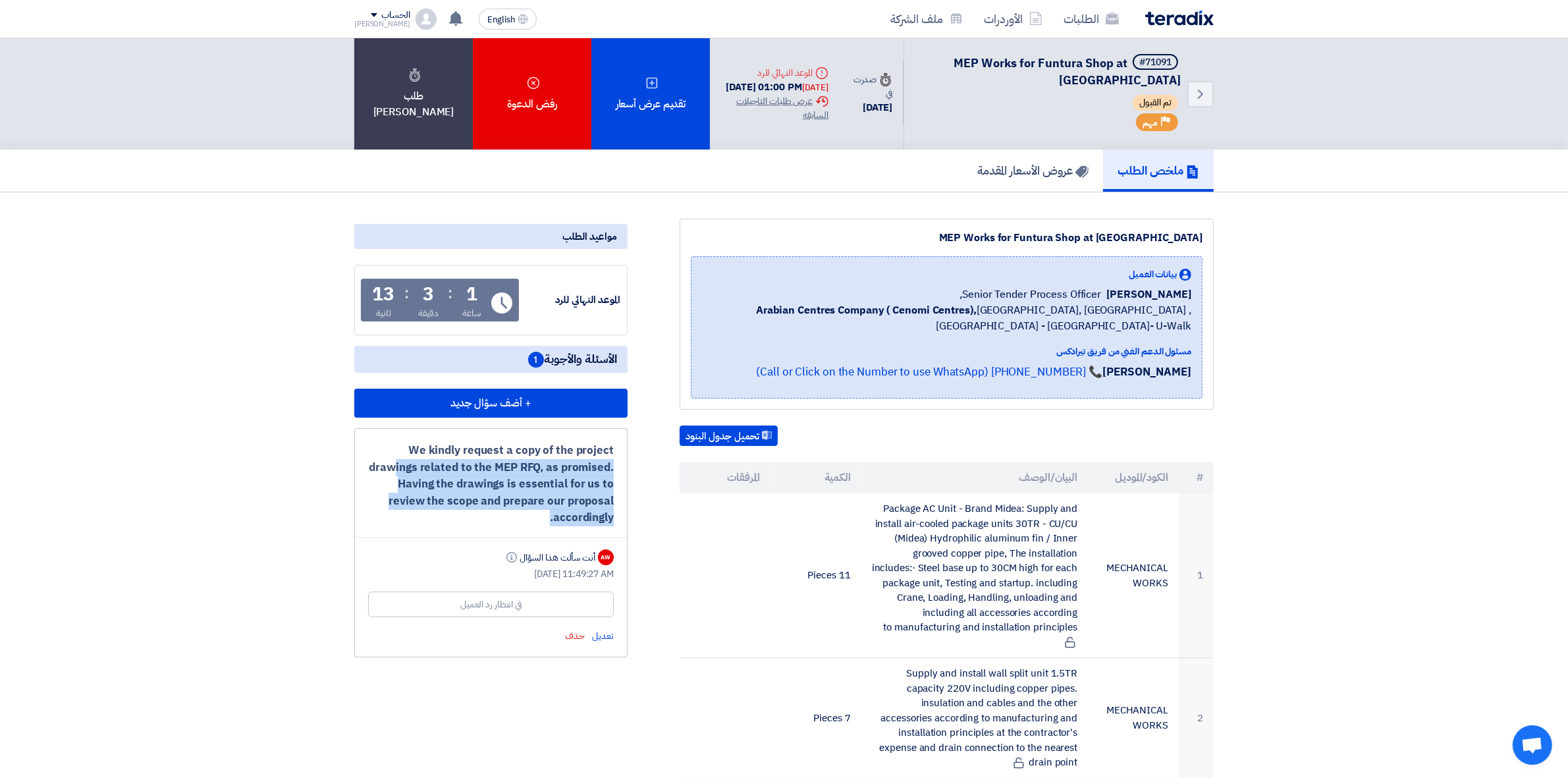
drag, startPoint x: 412, startPoint y: 441, endPoint x: 605, endPoint y: 522, distance: 209.3
click at [605, 522] on div "We kindly request a copy of the project drawings related to the MEP RFQ, as pro…" at bounding box center [491, 543] width 274 height 229
click at [772, 100] on div "Extension History عرض طلبات التاجيلات السابقه" at bounding box center [774, 107] width 108 height 27
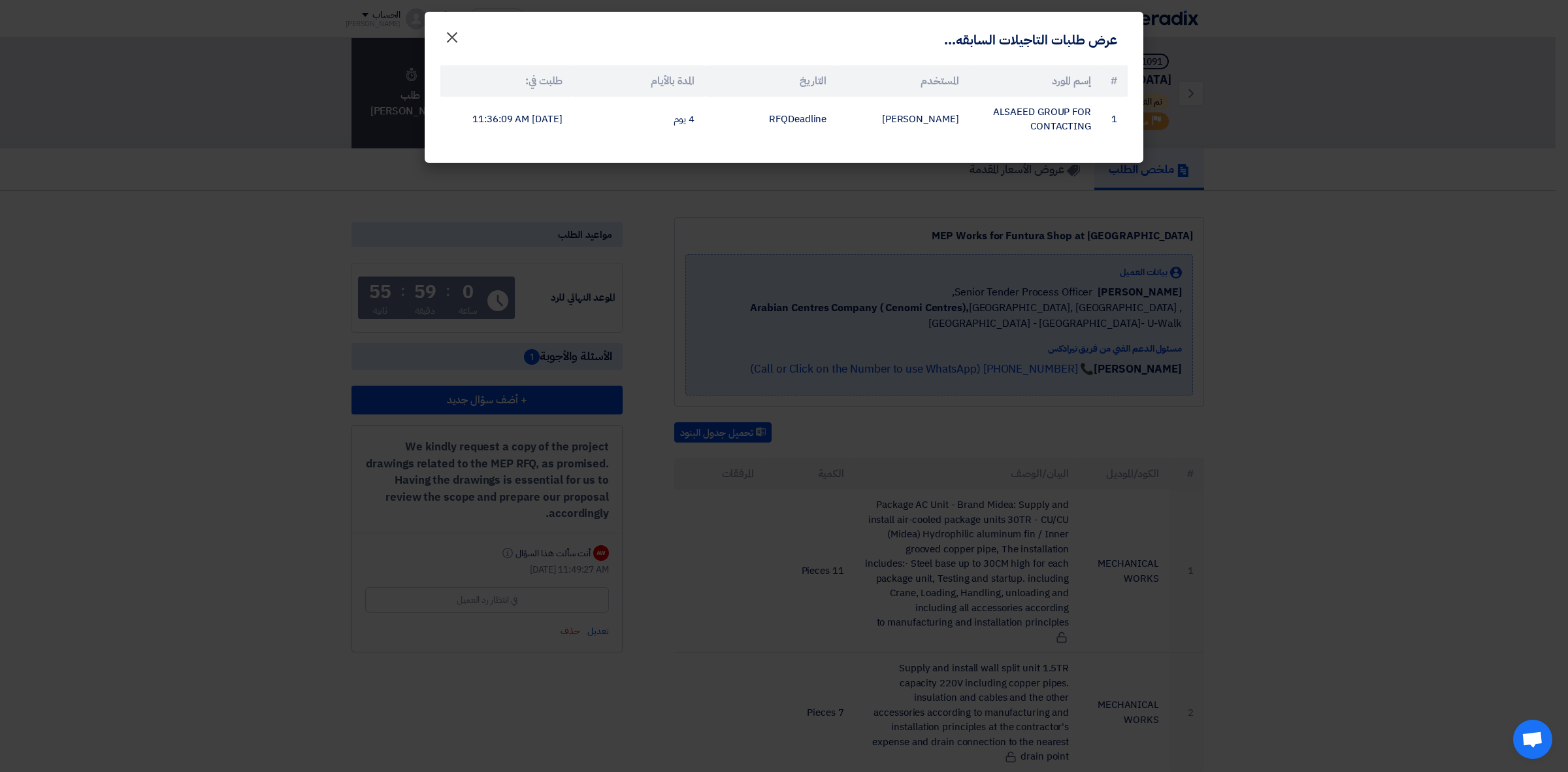
click at [458, 43] on span "×" at bounding box center [452, 37] width 16 height 39
